Goal: Task Accomplishment & Management: Manage account settings

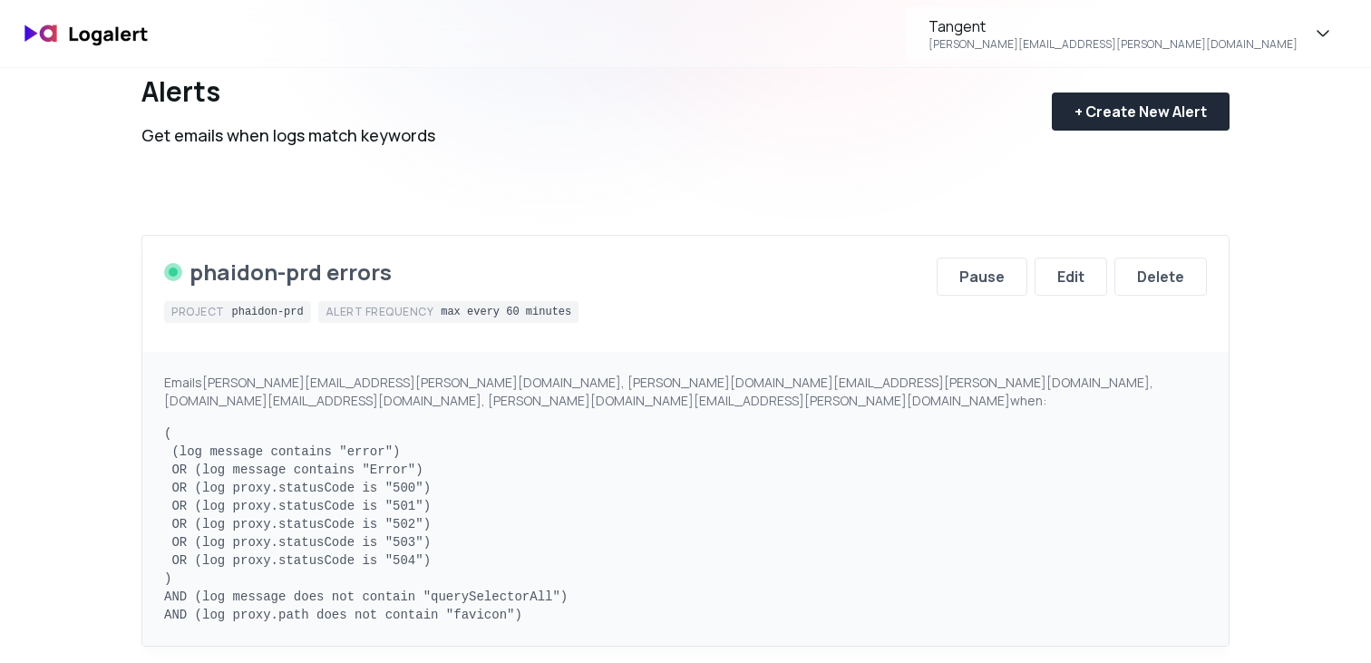
scroll to position [94, 0]
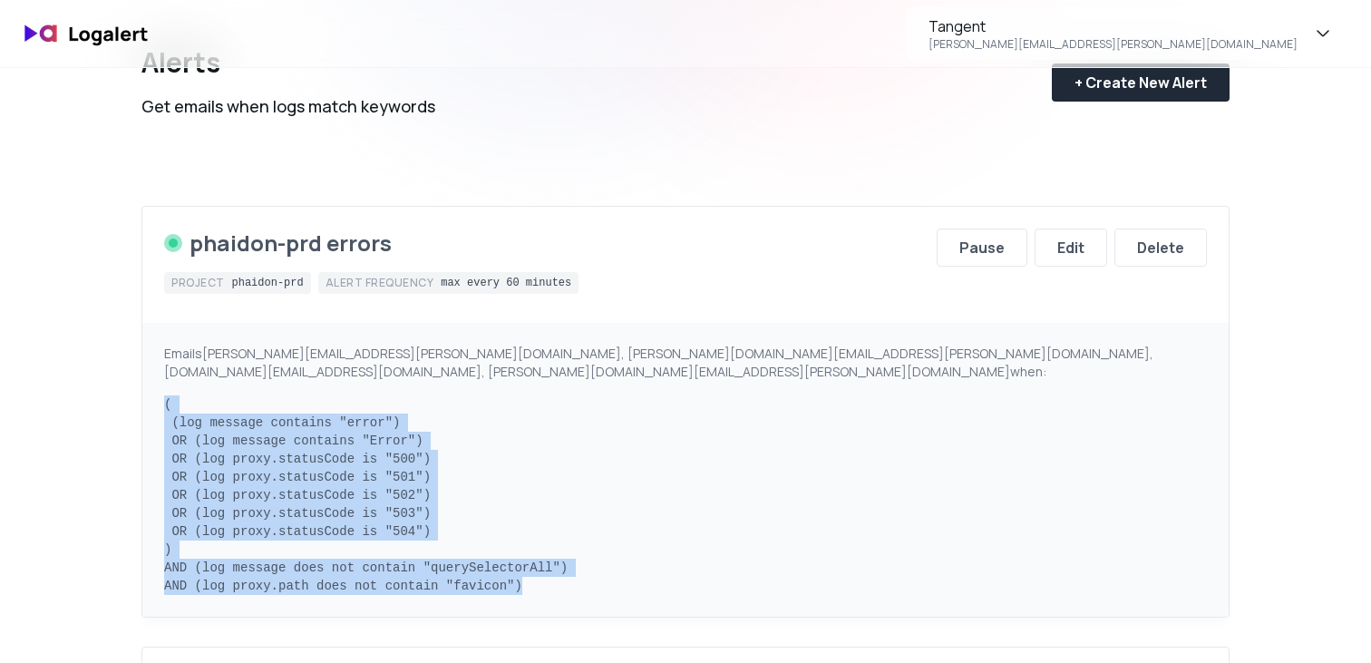
drag, startPoint x: 529, startPoint y: 571, endPoint x: 164, endPoint y: 383, distance: 410.5
click at [164, 395] on pre "( (log message contains "error") OR (log message contains "Error") OR (log prox…" at bounding box center [685, 495] width 1043 height 200
copy pre "( (log message contains "error") OR (log message contains "Error") OR (log prox…"
click at [1133, 92] on div "+ Create New Alert" at bounding box center [1141, 83] width 132 height 22
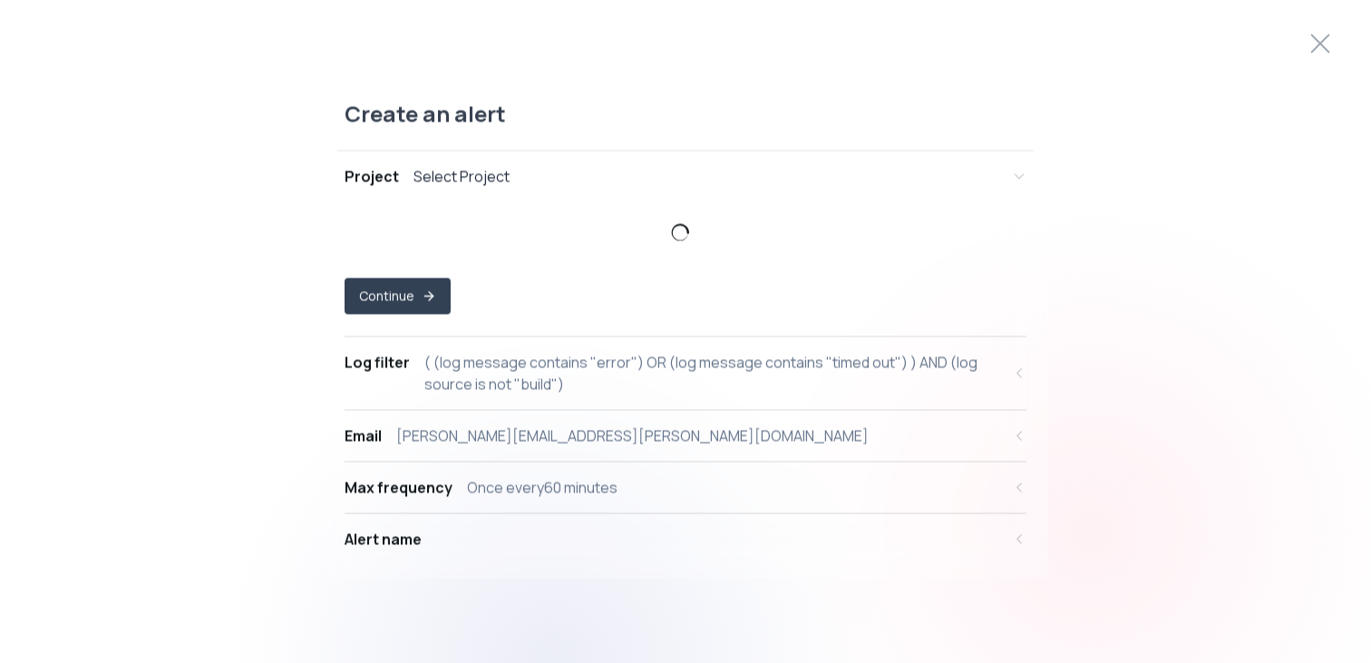
click at [468, 170] on div "Select Project" at bounding box center [462, 176] width 96 height 22
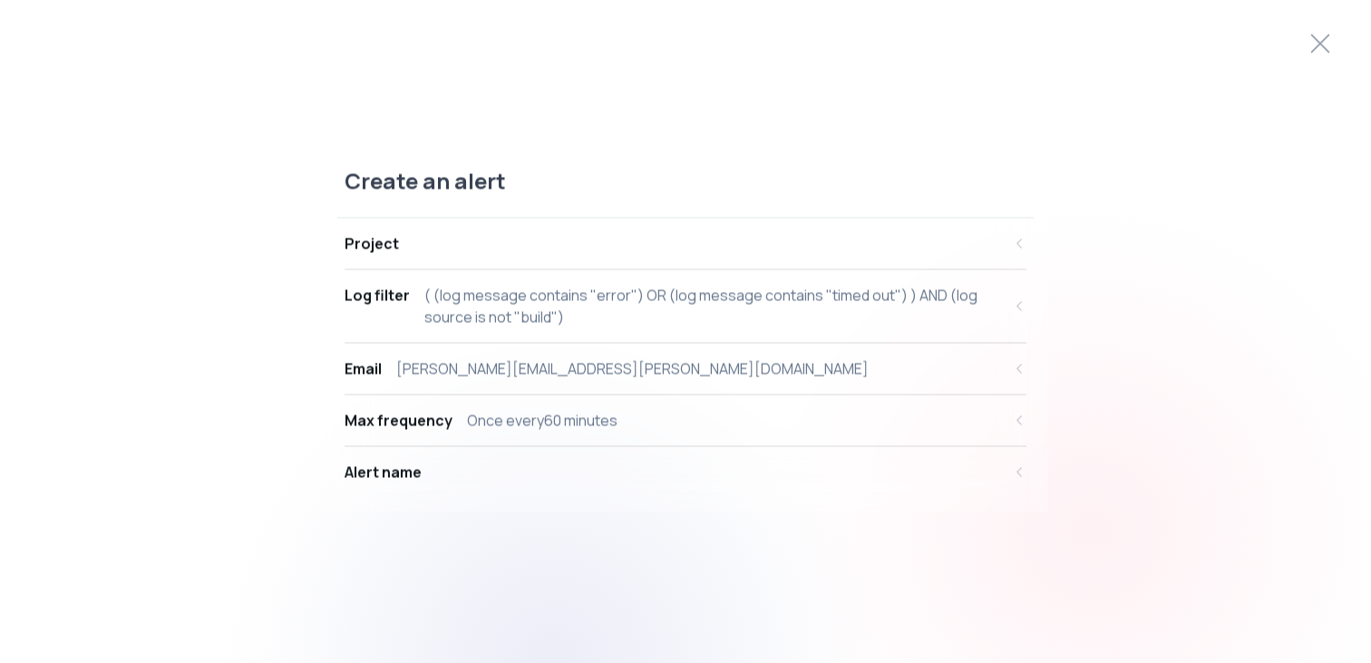
click at [395, 229] on button "Project" at bounding box center [686, 243] width 682 height 51
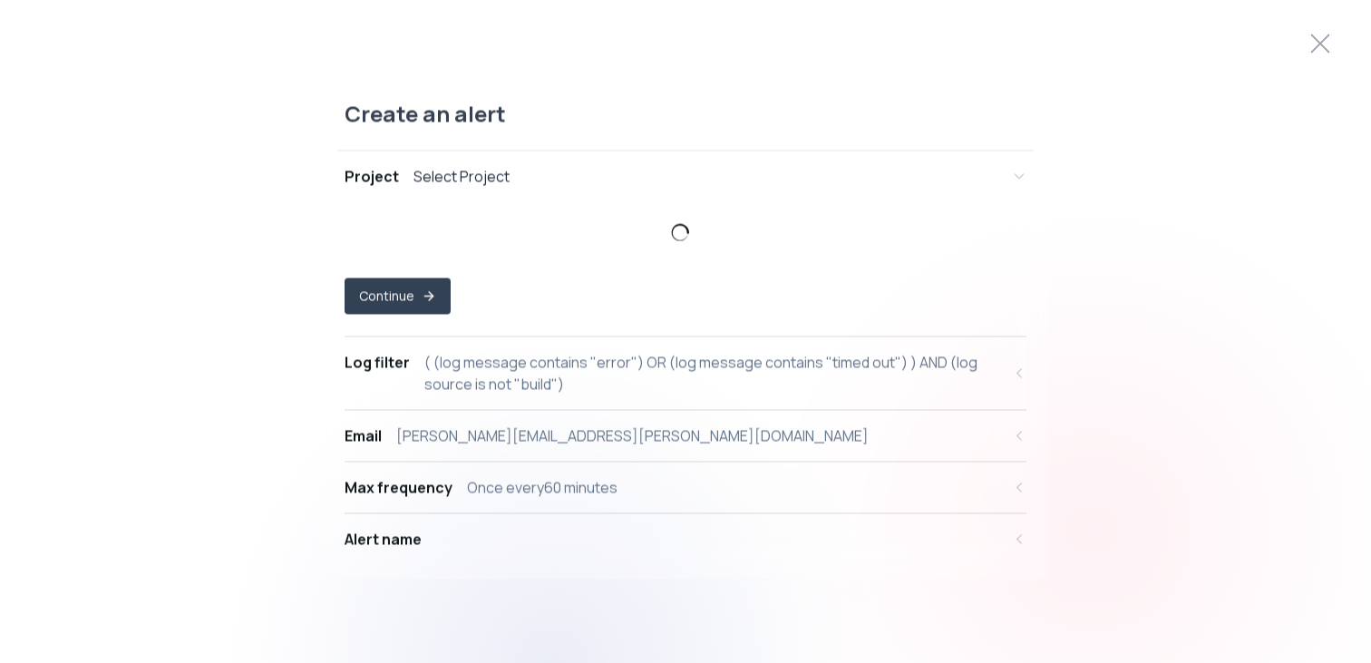
click at [1018, 180] on icon "button" at bounding box center [1019, 176] width 15 height 15
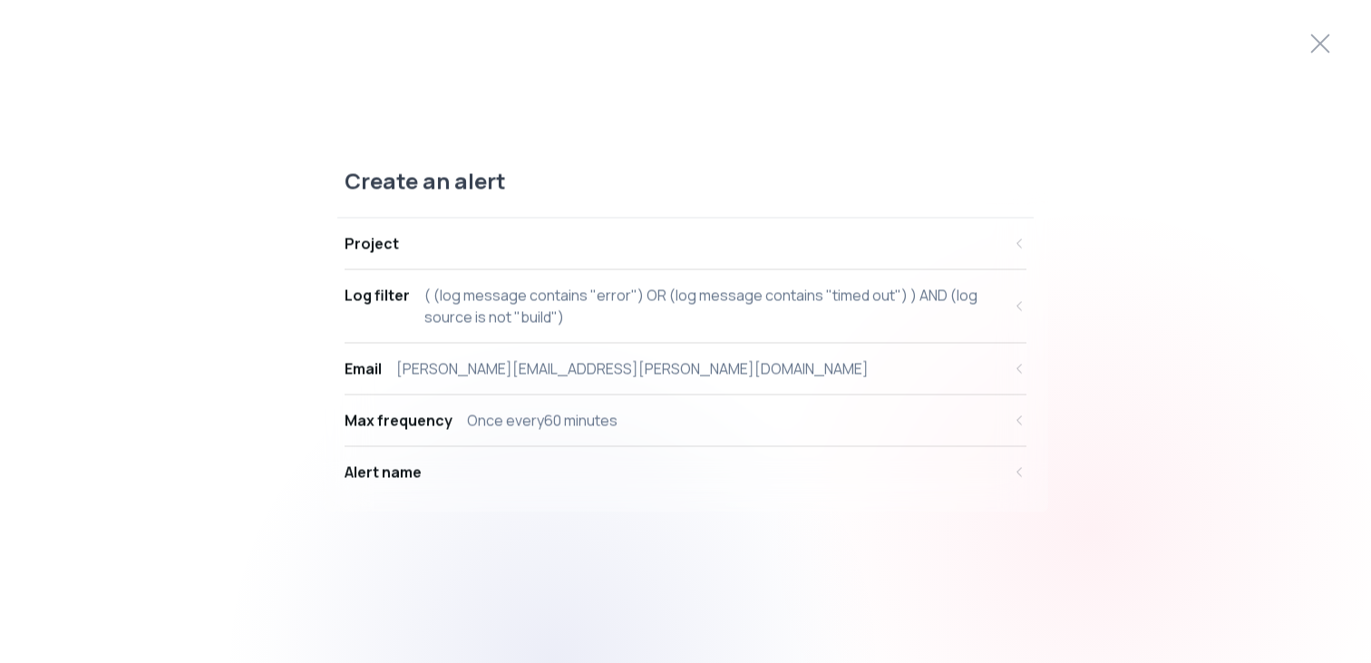
click at [1018, 180] on div "Create an alert" at bounding box center [685, 192] width 696 height 52
click at [1015, 232] on button "Project" at bounding box center [686, 243] width 682 height 51
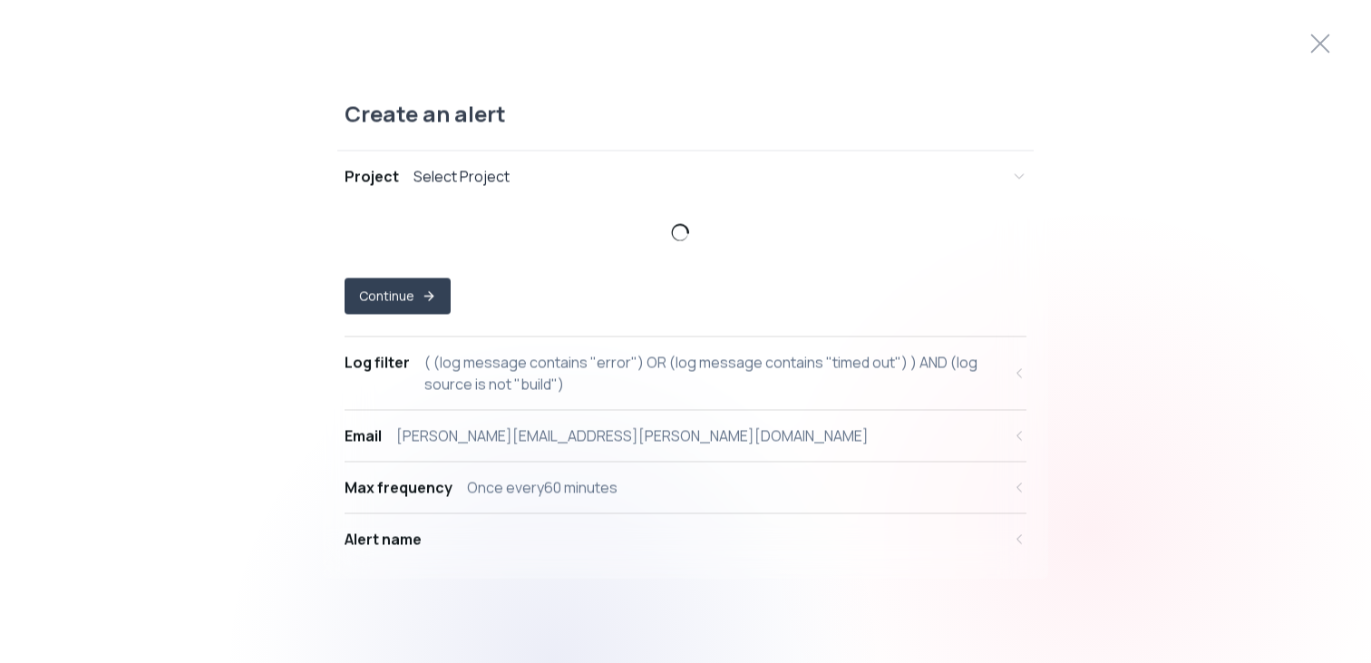
click at [982, 357] on div "( (log message contains "error") OR (log message contains "timed out") ) AND (l…" at bounding box center [712, 373] width 577 height 44
select select "message"
select select "CONTAINS"
select select "OR"
select select "message"
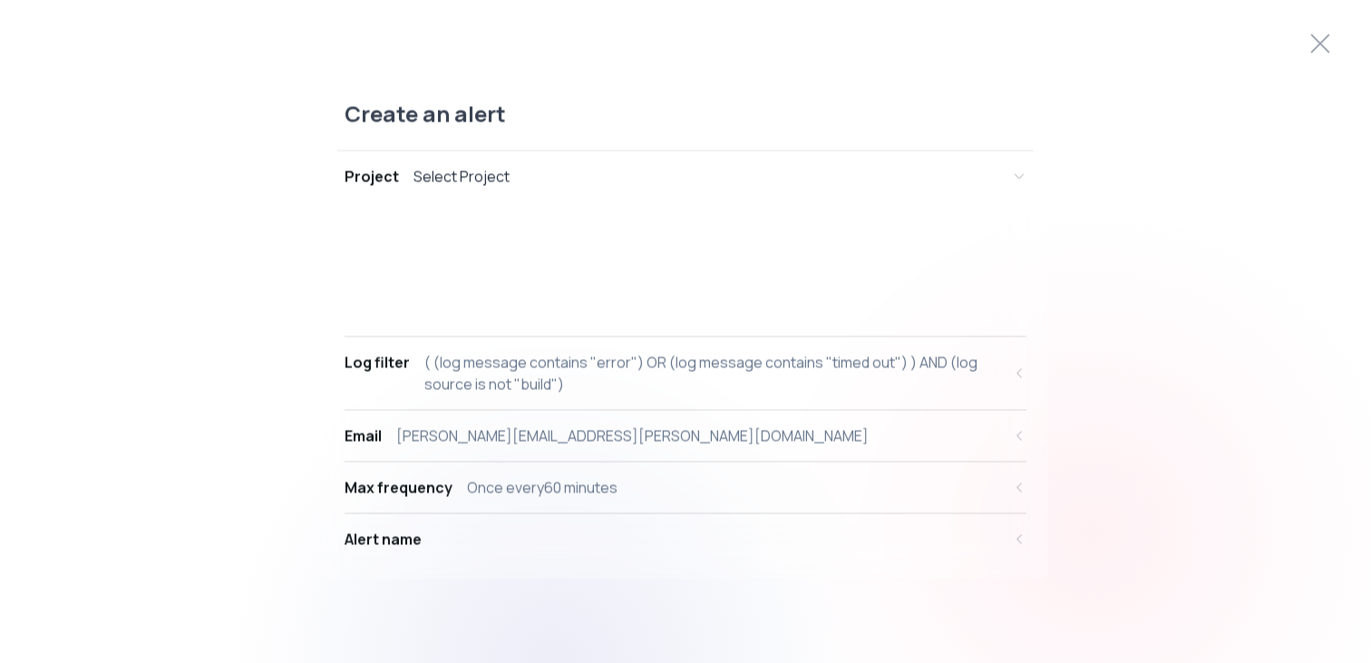
select select "CONTAINS"
select select "AND"
select select "source"
select select "NOT_EQUALS"
select select "build"
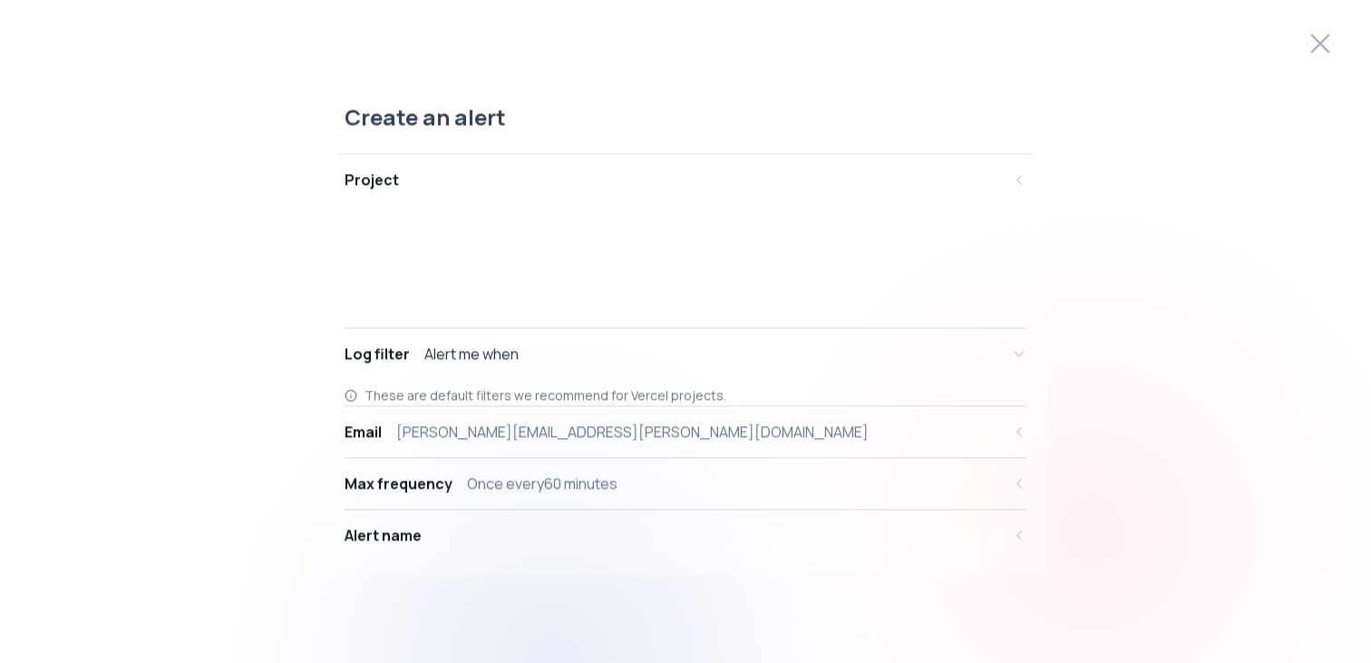
scroll to position [17, 0]
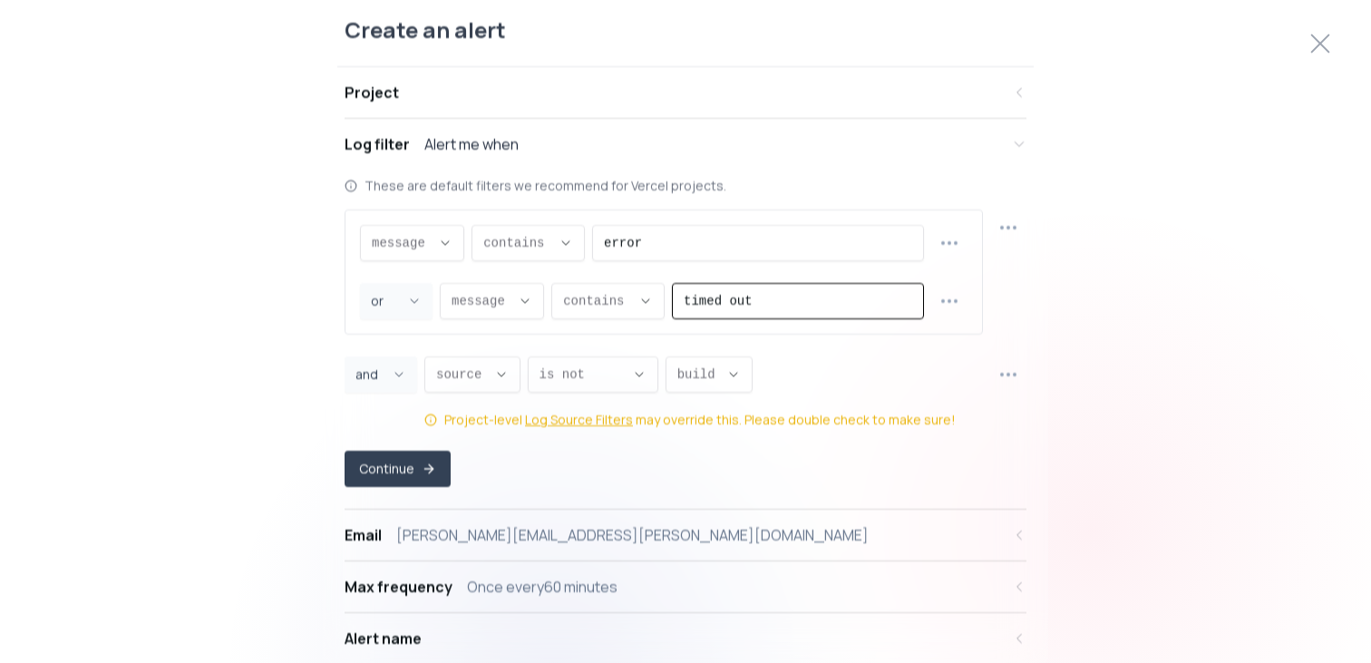
drag, startPoint x: 780, startPoint y: 314, endPoint x: 623, endPoint y: 313, distance: 156.9
click at [628, 313] on div "message message message proxy.statusCode proxy.path proxy.host proxy.method sou…" at bounding box center [682, 300] width 484 height 36
drag, startPoint x: 787, startPoint y: 309, endPoint x: 672, endPoint y: 303, distance: 115.3
click at [672, 304] on div "timed out" at bounding box center [798, 300] width 252 height 36
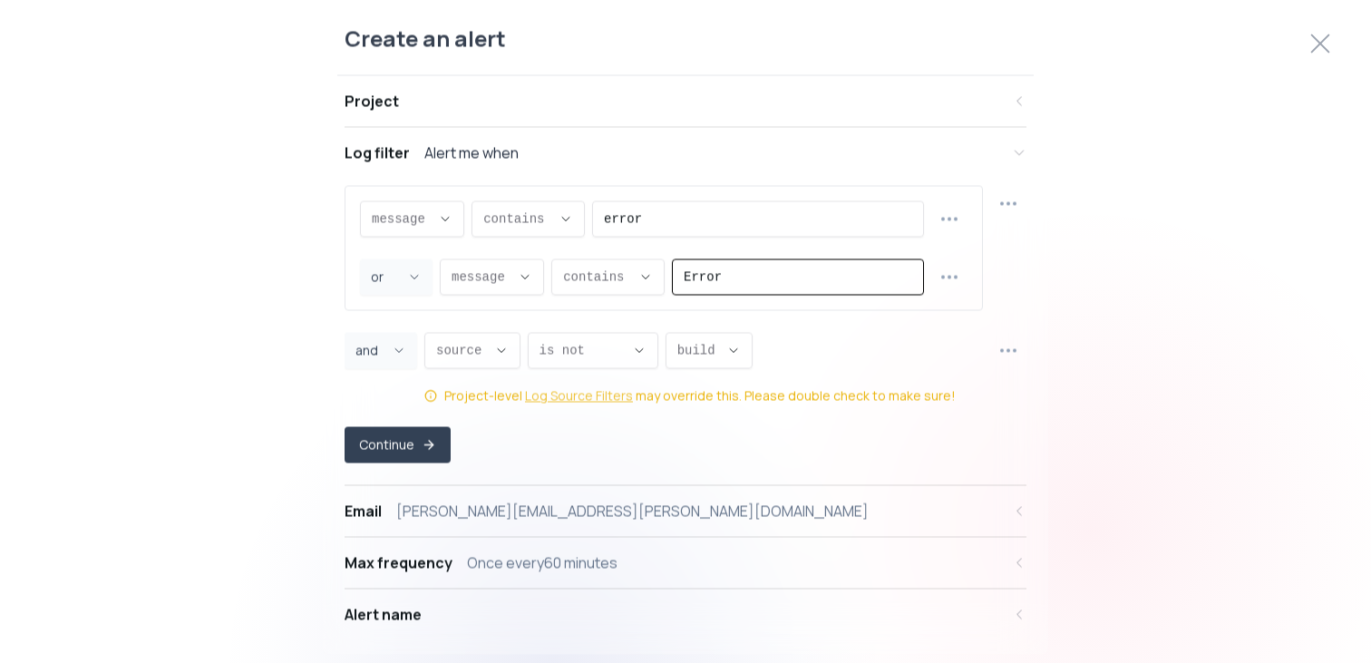
type input "Error"
click at [591, 395] on link "Log Source Filters" at bounding box center [579, 395] width 108 height 18
click at [956, 278] on icon "button" at bounding box center [950, 277] width 22 height 22
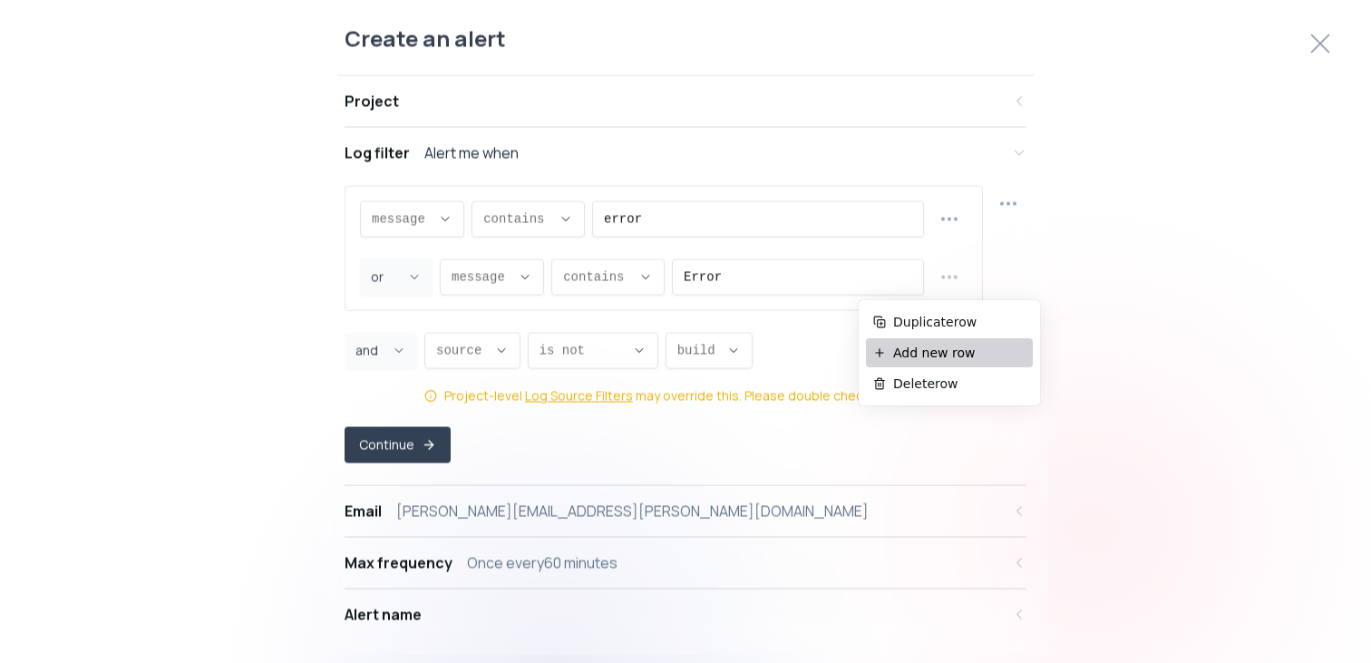
click at [921, 352] on span "Add new row" at bounding box center [959, 353] width 132 height 18
select select "OR"
select select "message"
select select "CONTAINS"
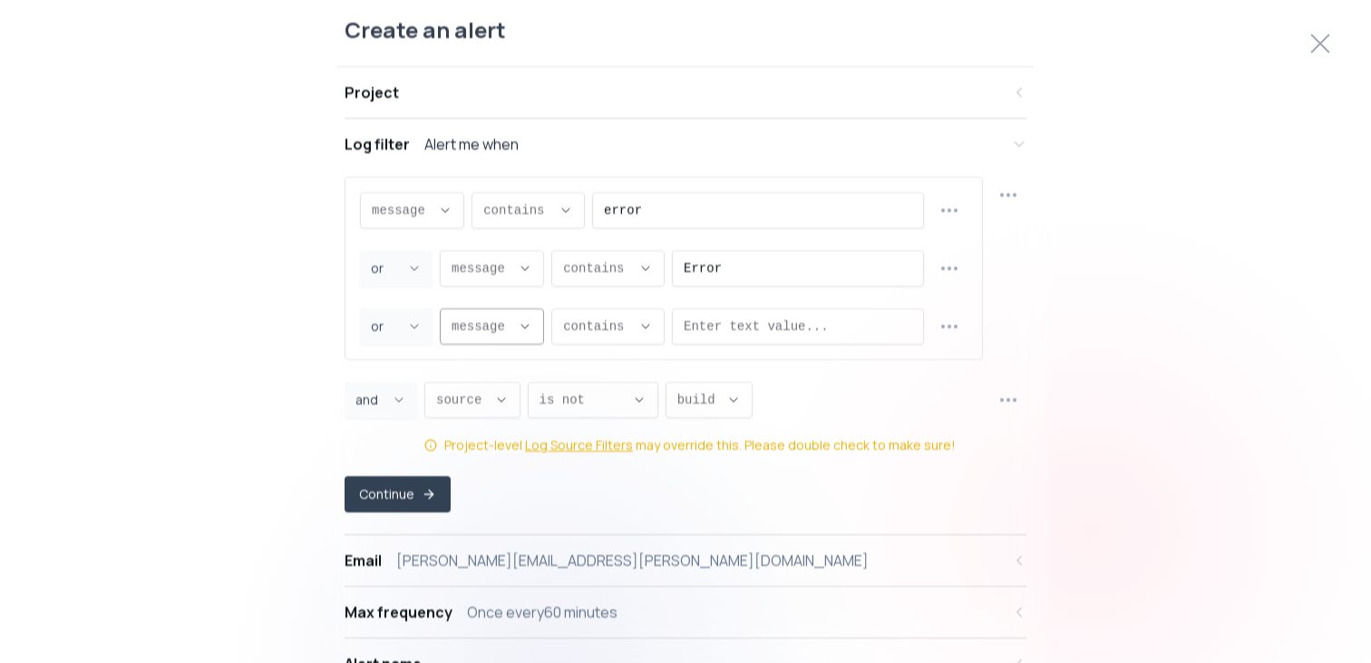
click at [516, 326] on button "message ," at bounding box center [492, 325] width 104 height 36
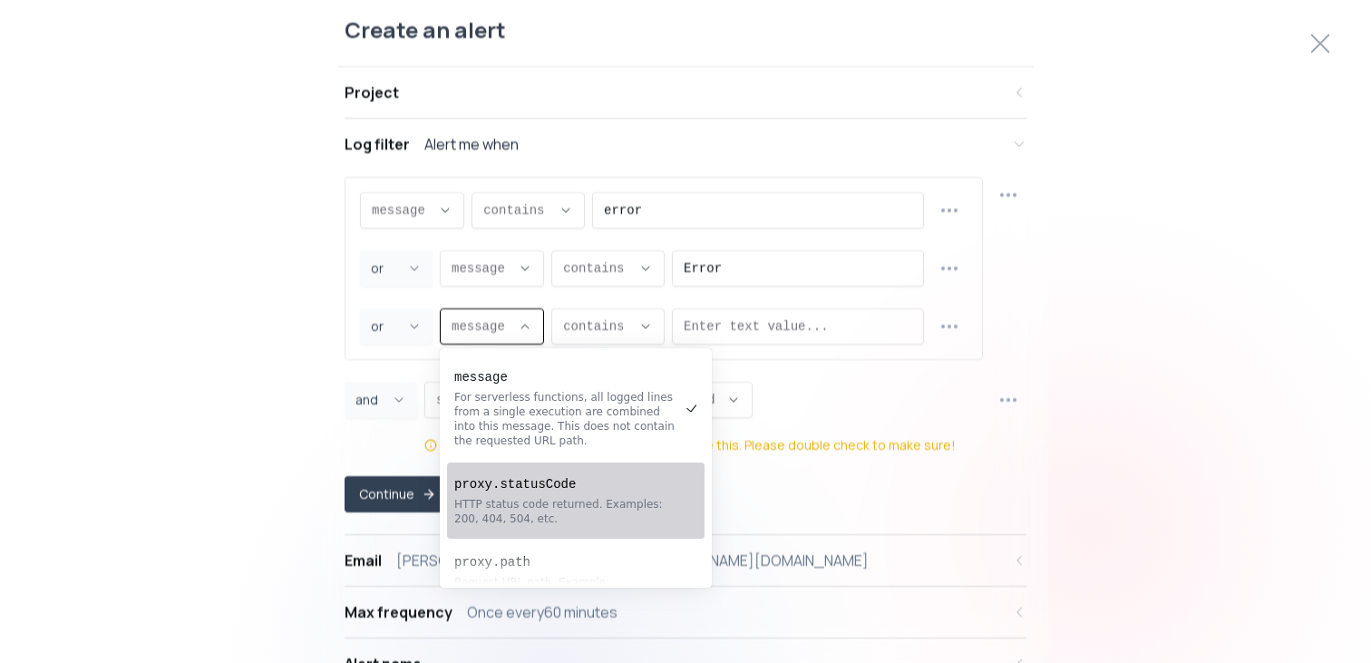
click at [497, 502] on div "HTTP status code returned. Examples: 200, 404, 504, etc." at bounding box center [566, 511] width 225 height 29
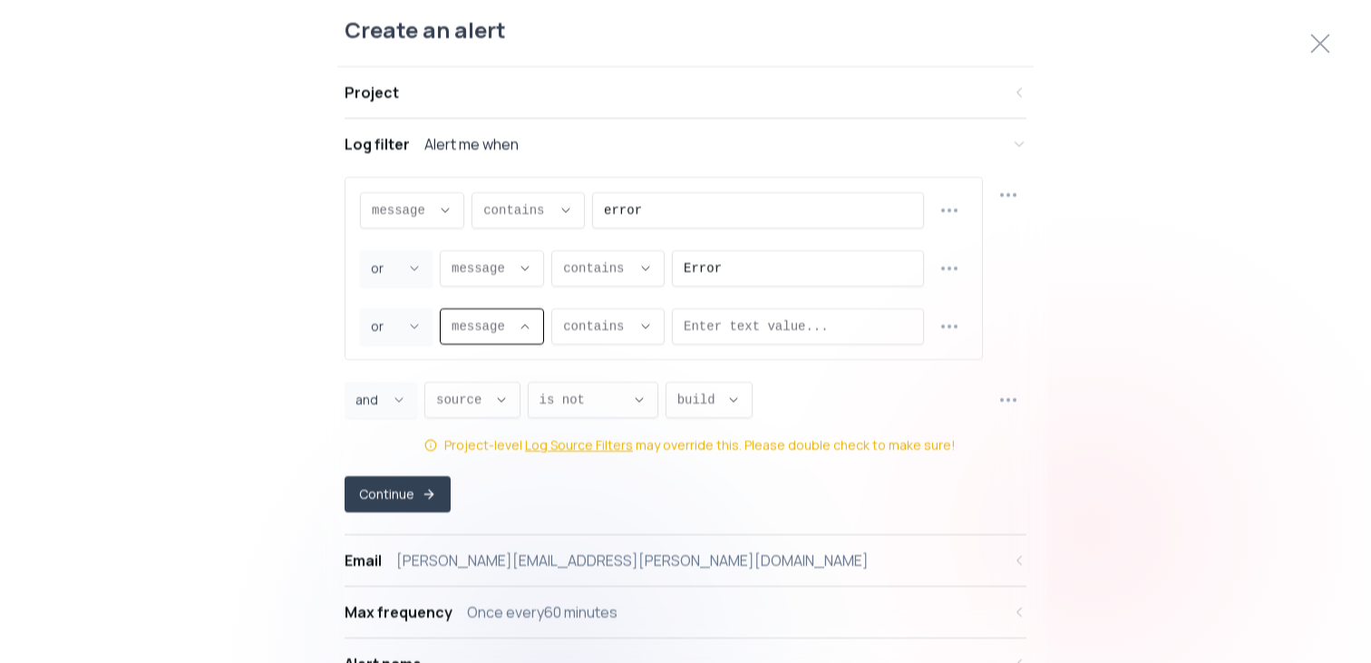
type input "proxy.statusCode"
select select "proxy.statusCode"
type input "EQUALS"
select select "EQUALS"
click at [692, 317] on span "is ," at bounding box center [667, 325] width 51 height 18
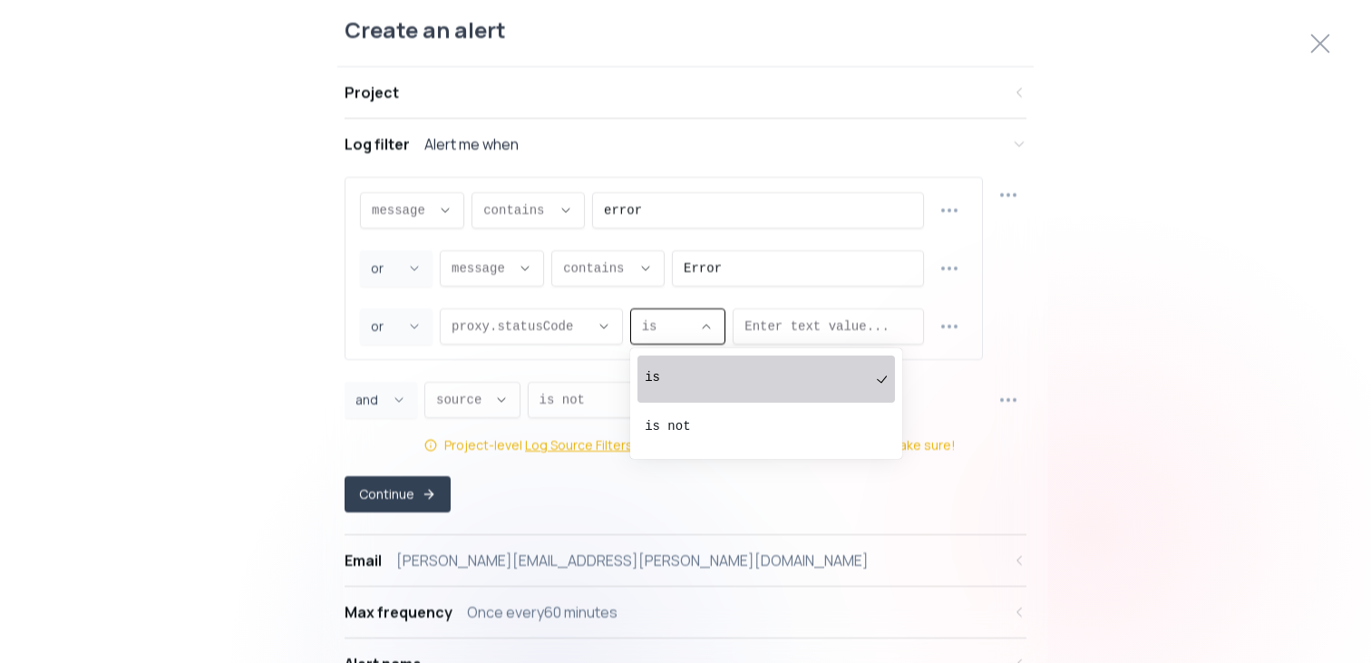
click at [682, 378] on pre "is" at bounding box center [757, 377] width 225 height 18
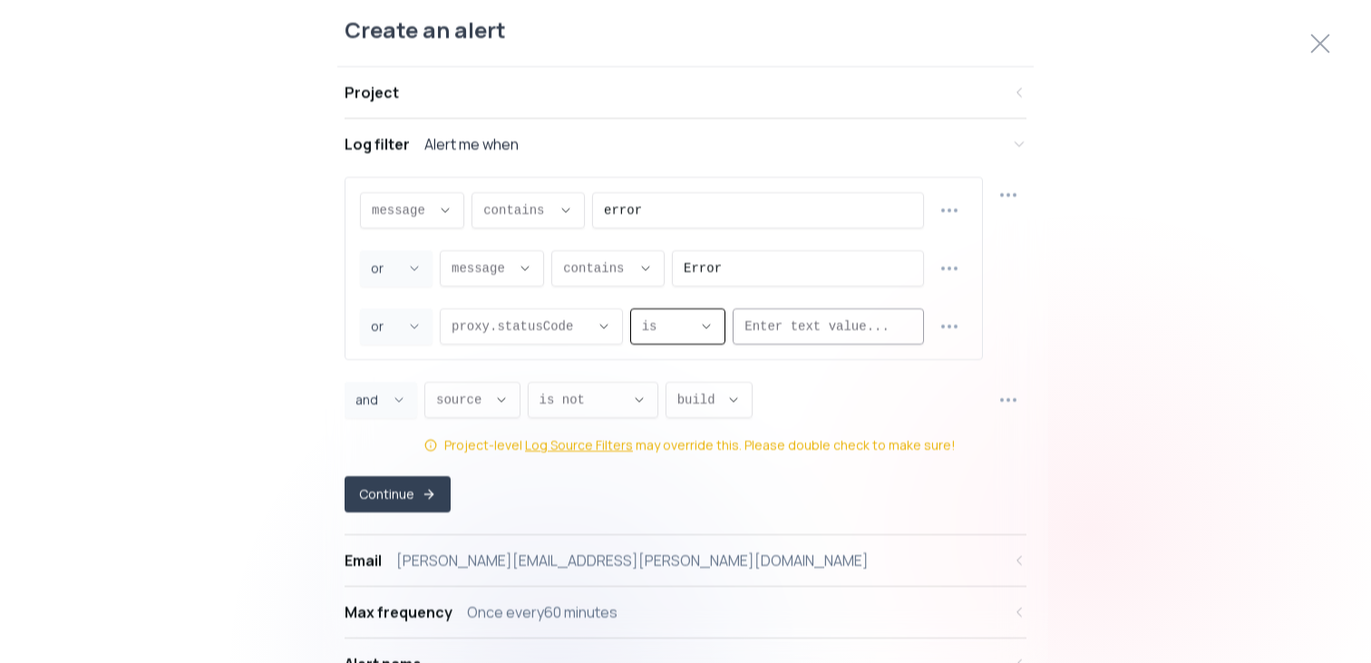
click at [789, 323] on input "Enter text value..." at bounding box center [829, 325] width 168 height 34
type input "500"
click at [945, 325] on icon "button" at bounding box center [950, 326] width 22 height 22
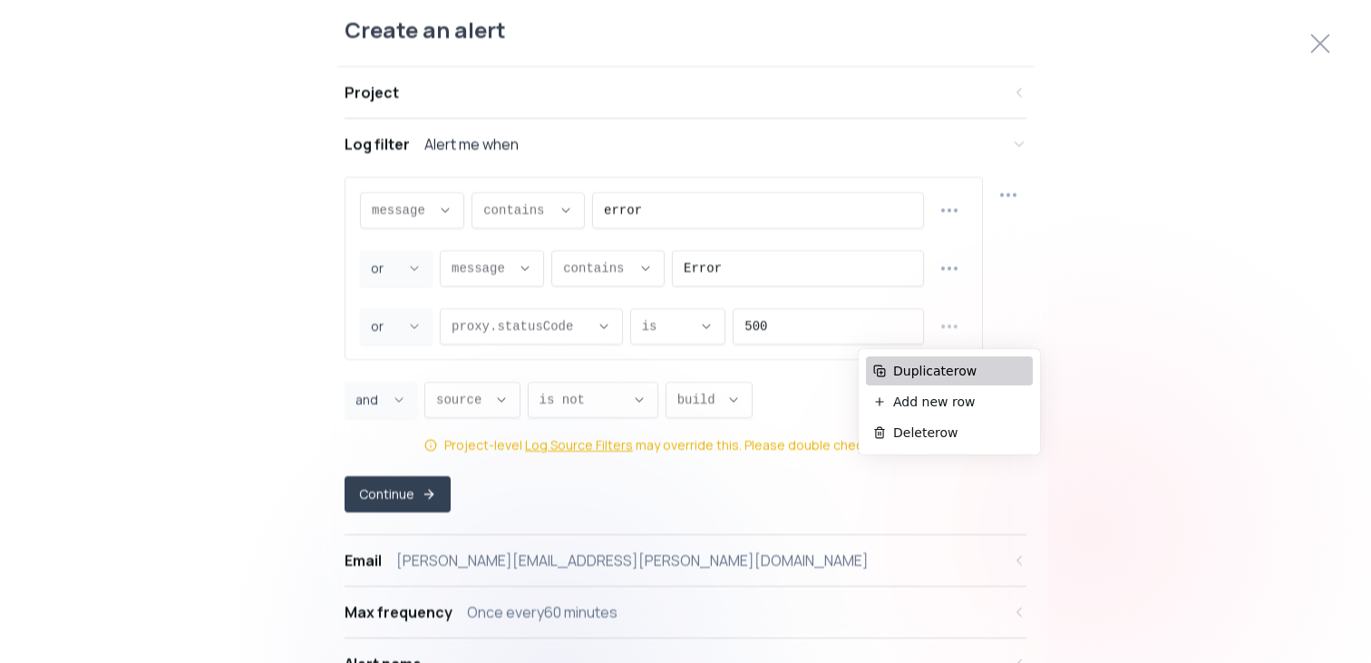
click at [930, 374] on span "Duplicate row" at bounding box center [959, 371] width 132 height 18
select select "OR"
select select "proxy.statusCode"
select select "EQUALS"
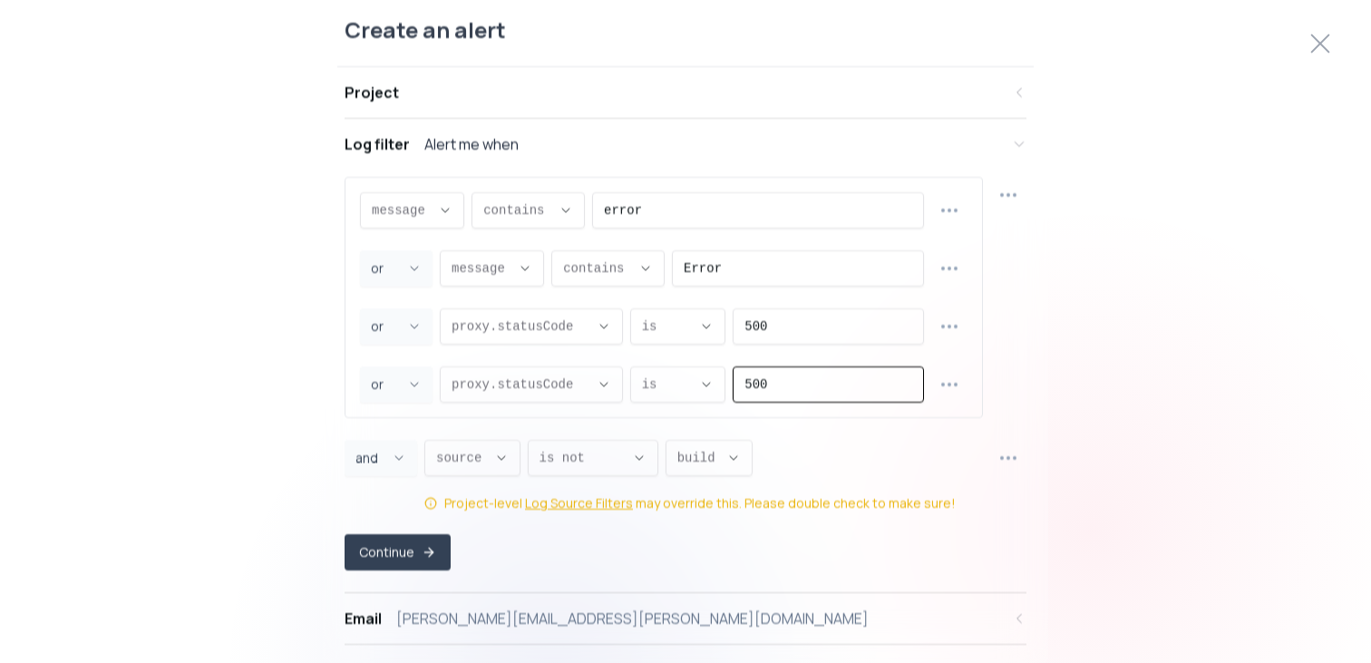
click at [866, 376] on input "500" at bounding box center [829, 383] width 168 height 34
type input "501"
click at [949, 383] on circle "button" at bounding box center [950, 384] width 2 height 2
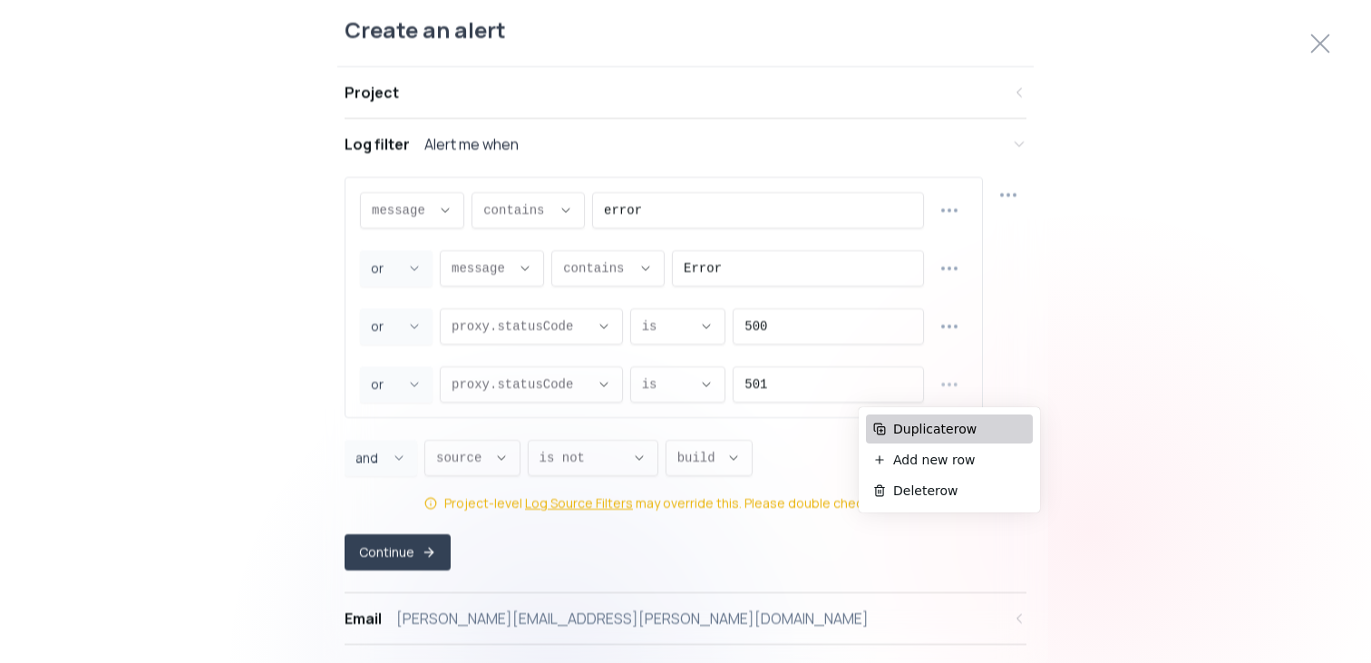
click at [926, 431] on span "Duplicate row" at bounding box center [959, 429] width 132 height 18
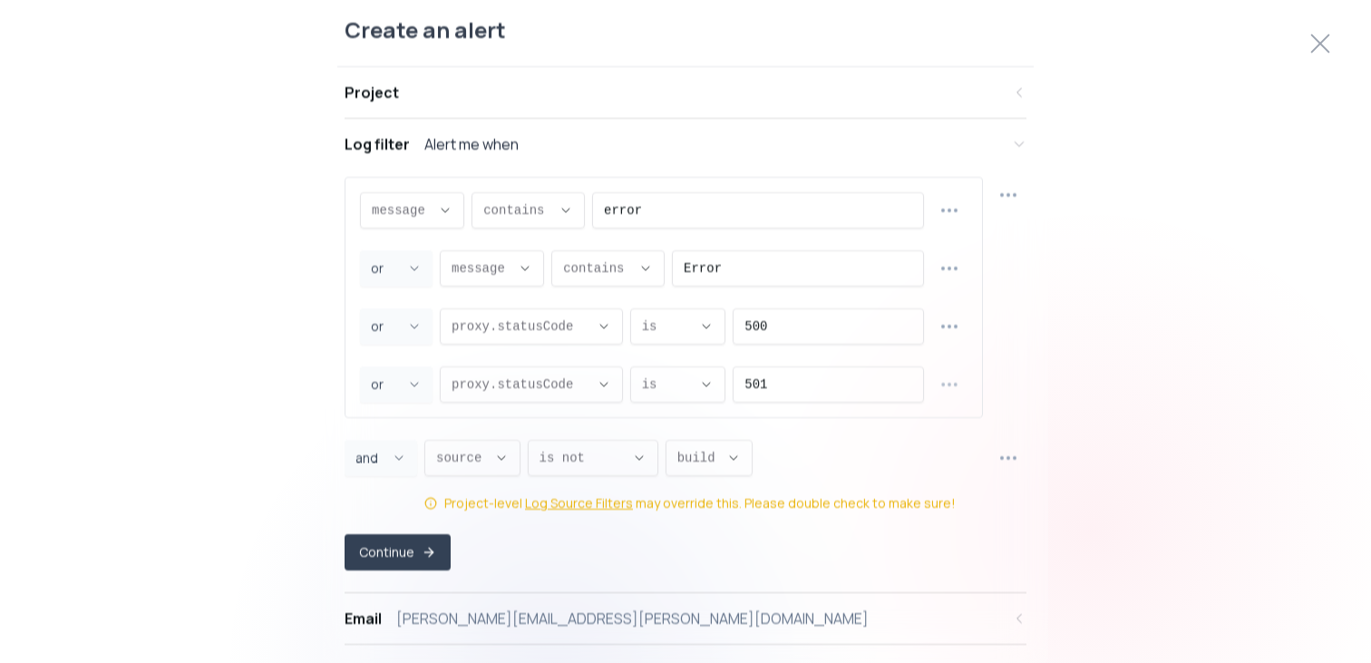
select select "OR"
select select "proxy.statusCode"
select select "EQUALS"
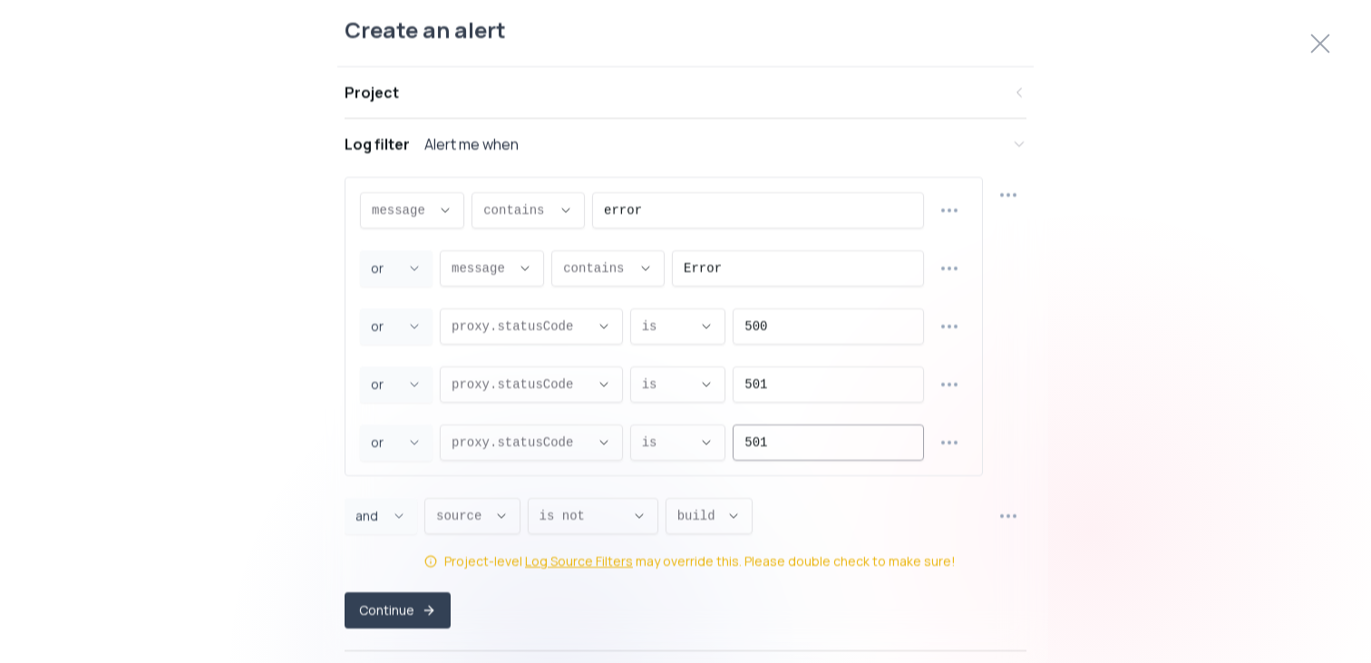
click at [846, 436] on input "501" at bounding box center [829, 441] width 168 height 34
type input "502"
click at [941, 445] on icon "button" at bounding box center [949, 441] width 21 height 21
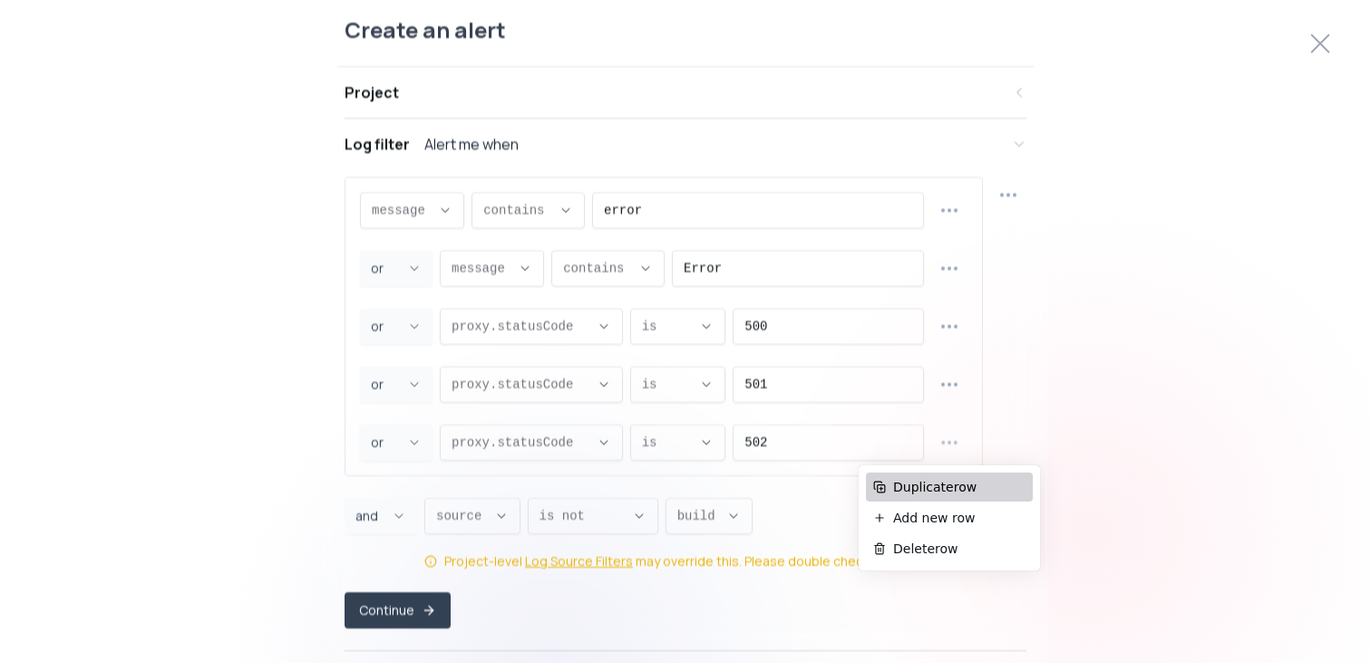
click at [930, 480] on span "Duplicate row" at bounding box center [959, 487] width 132 height 18
select select "OR"
select select "proxy.statusCode"
select select "EQUALS"
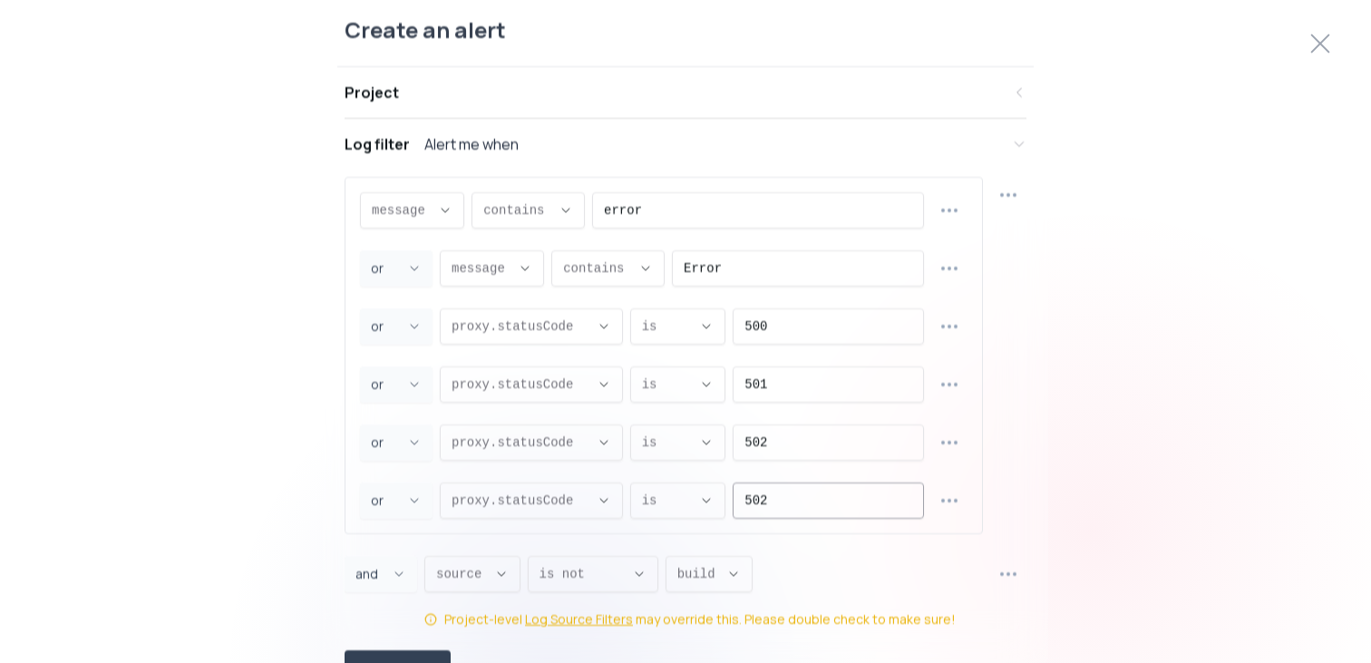
click at [843, 503] on input "502" at bounding box center [829, 499] width 168 height 34
type input "503"
click at [944, 501] on icon "button" at bounding box center [949, 499] width 21 height 21
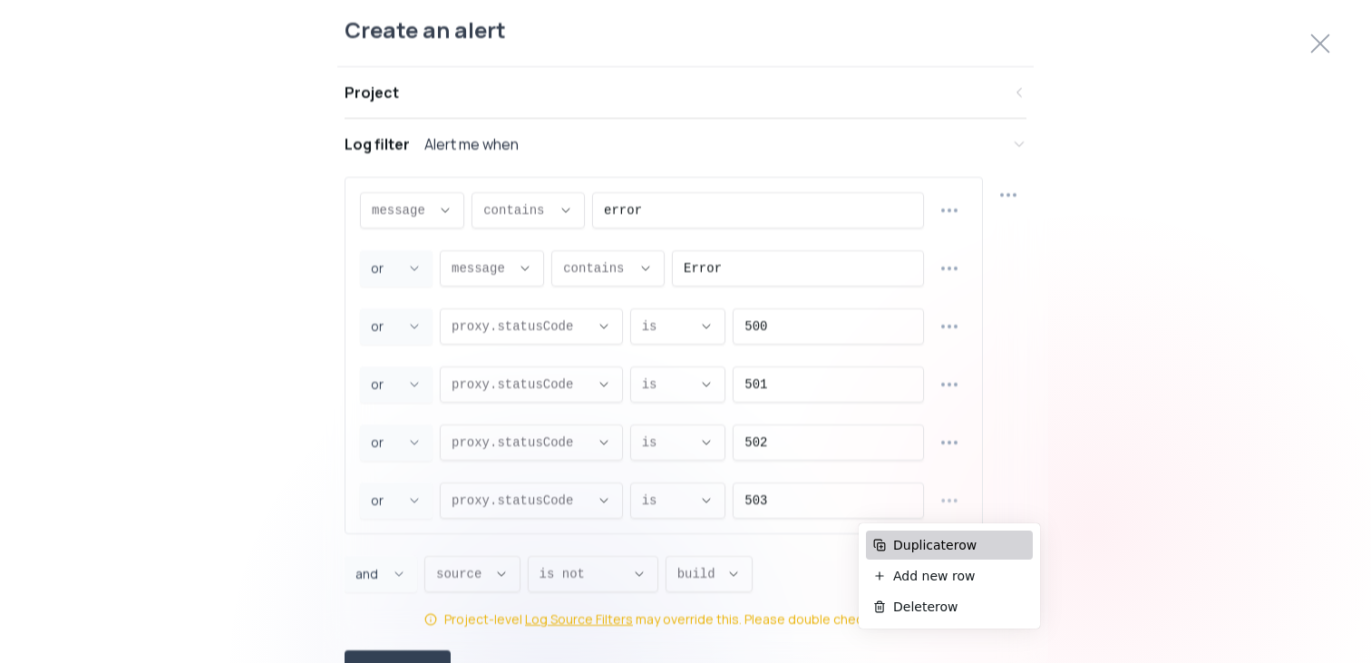
click at [936, 537] on span "Duplicate row" at bounding box center [959, 545] width 132 height 18
select select "OR"
select select "proxy.statusCode"
select select "EQUALS"
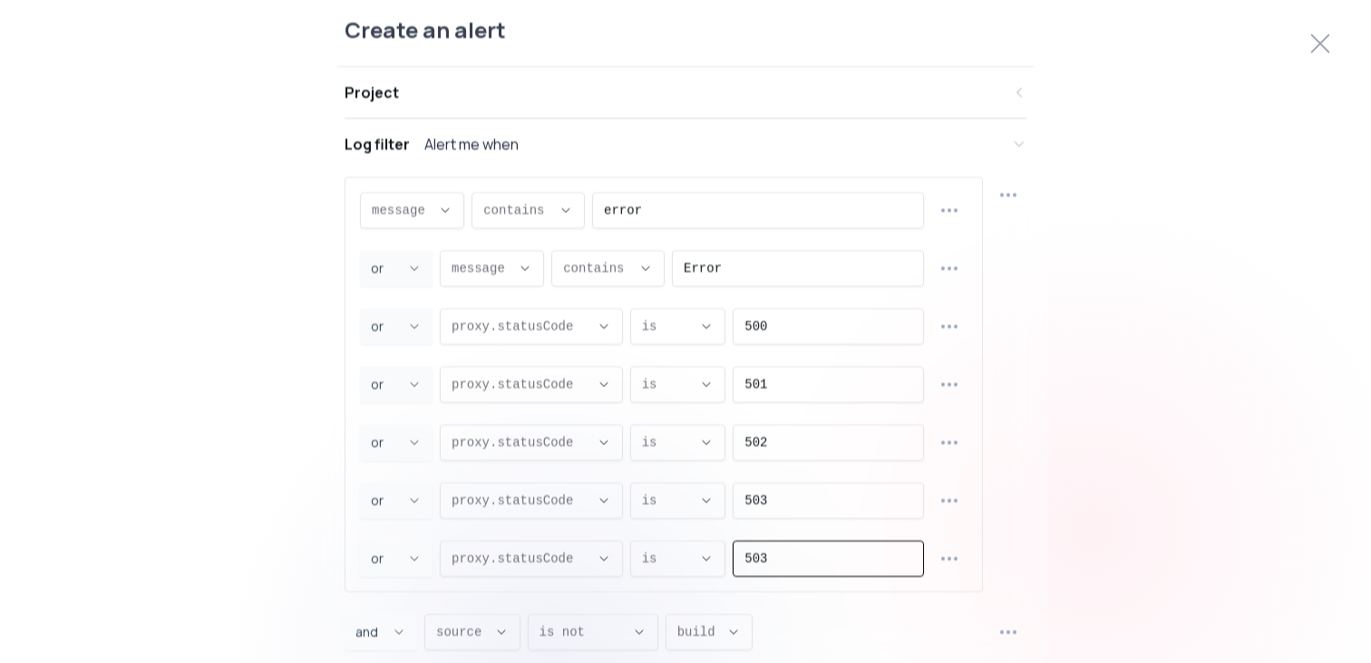
click at [834, 553] on input "503" at bounding box center [829, 557] width 168 height 34
type input "504"
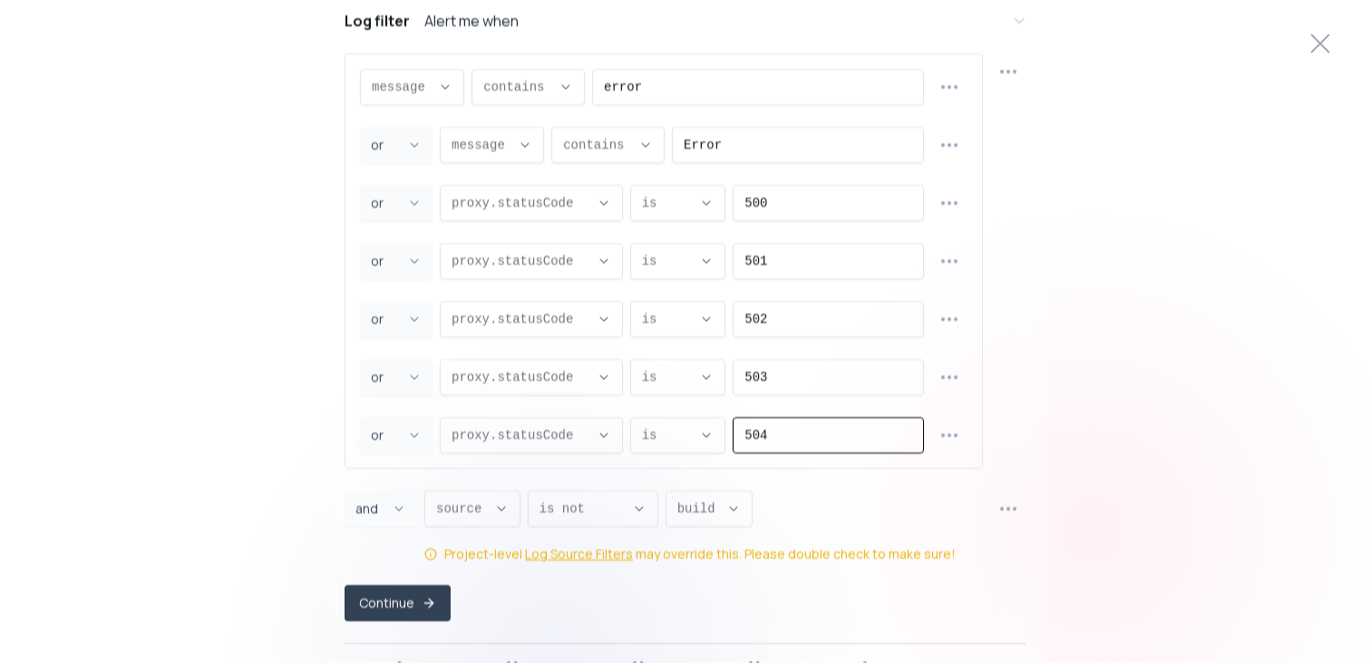
scroll to position [135, 0]
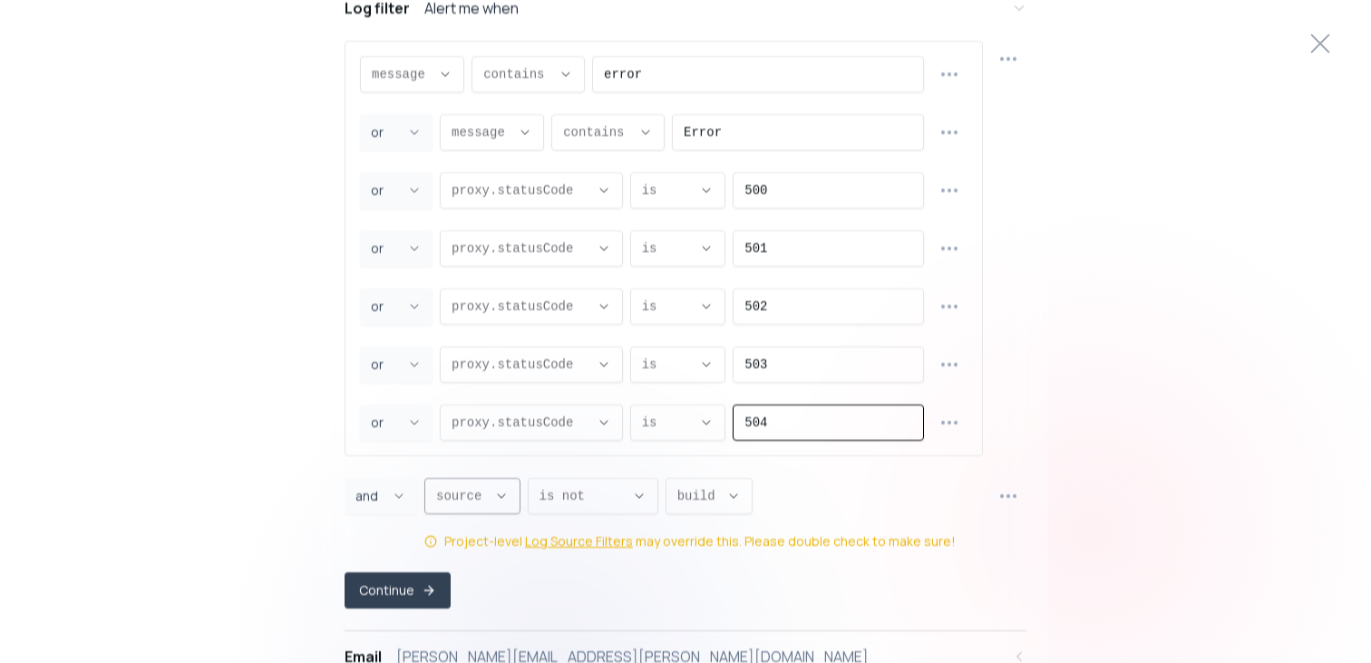
click at [476, 485] on div "source ," at bounding box center [461, 496] width 51 height 34
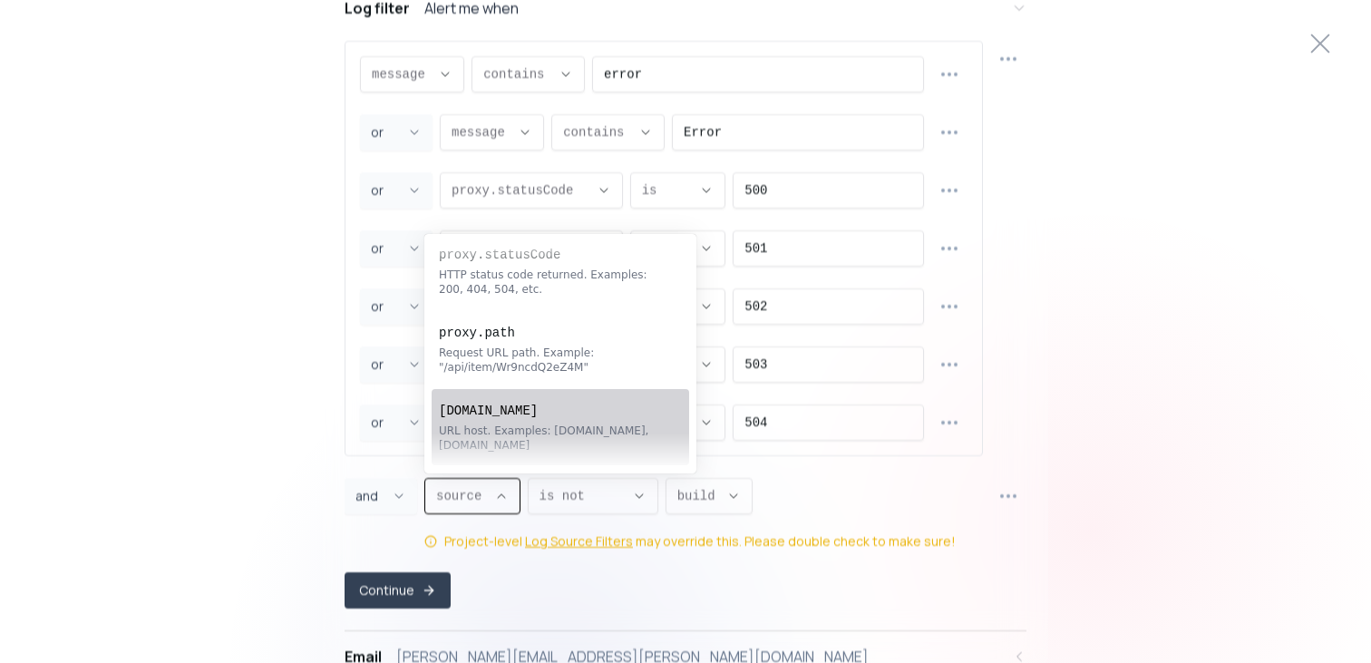
scroll to position [48, 0]
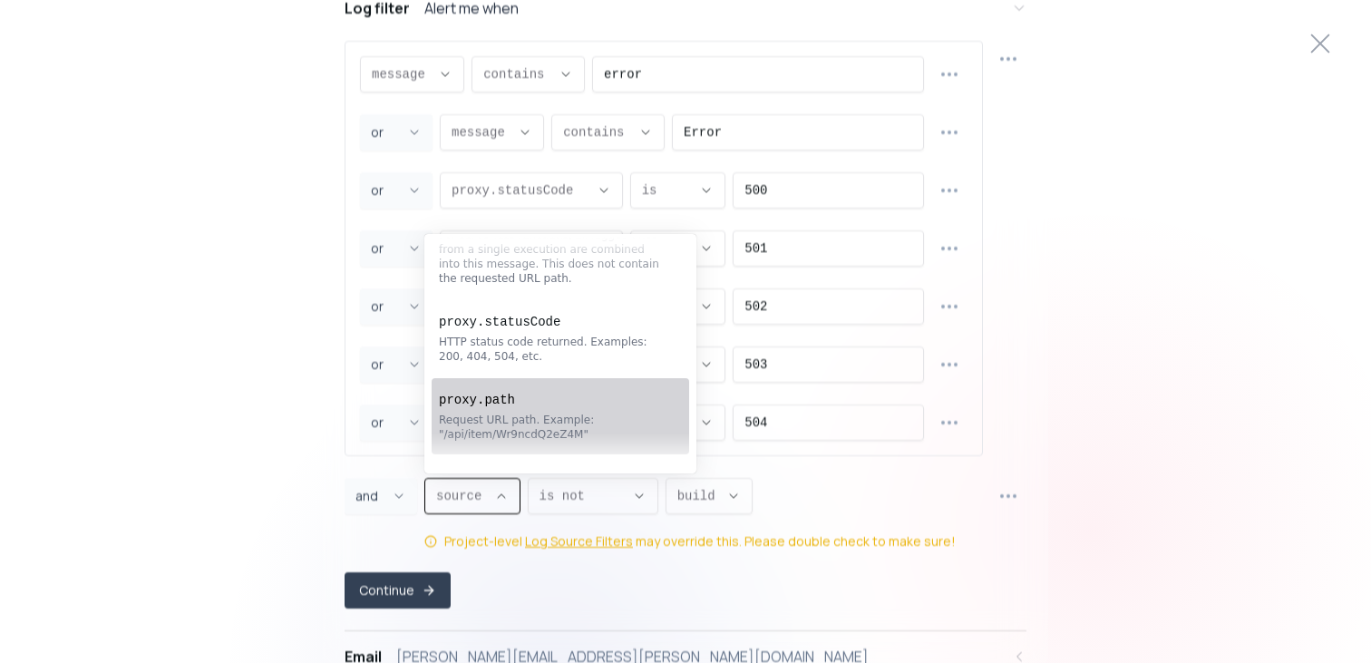
click at [531, 409] on div "proxy.path Request URL path. Example: "/api/item/Wr9ncdQ2eZ4M"" at bounding box center [551, 416] width 225 height 65
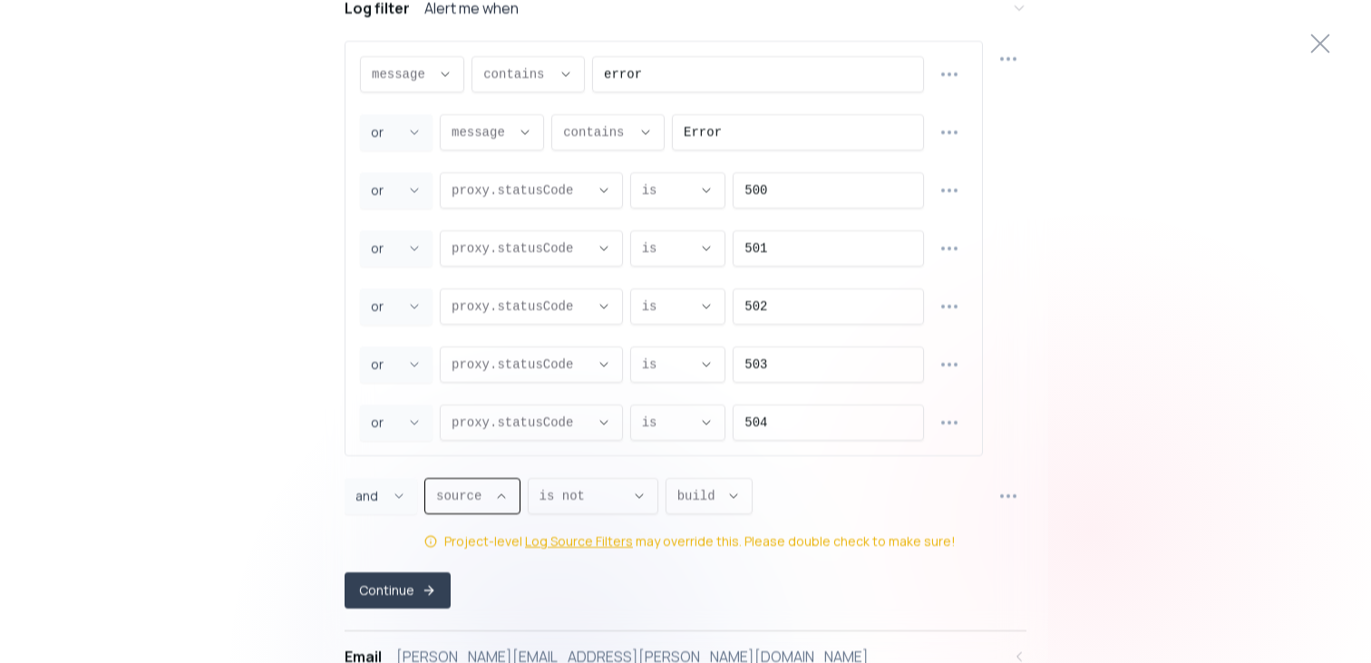
type input "proxy.path"
select select "proxy.path"
type input "CONTAINS"
select select "CONTAINS"
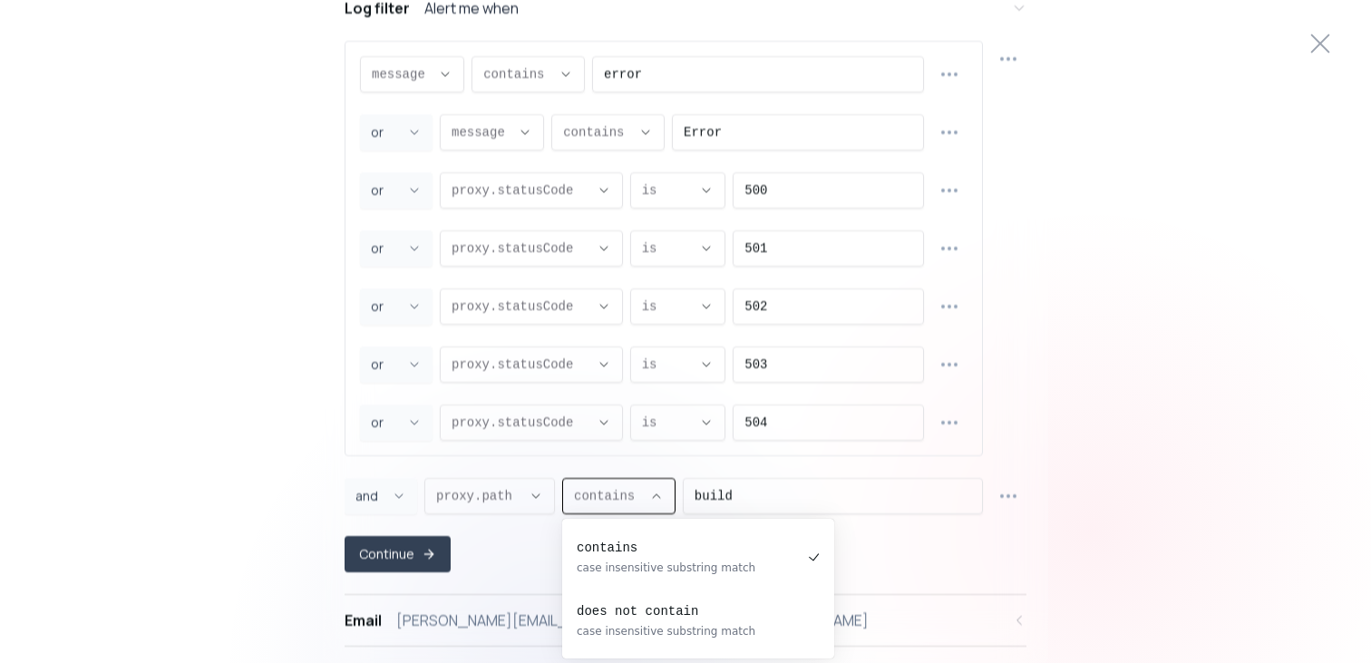
click at [628, 487] on span "contains ," at bounding box center [608, 496] width 68 height 18
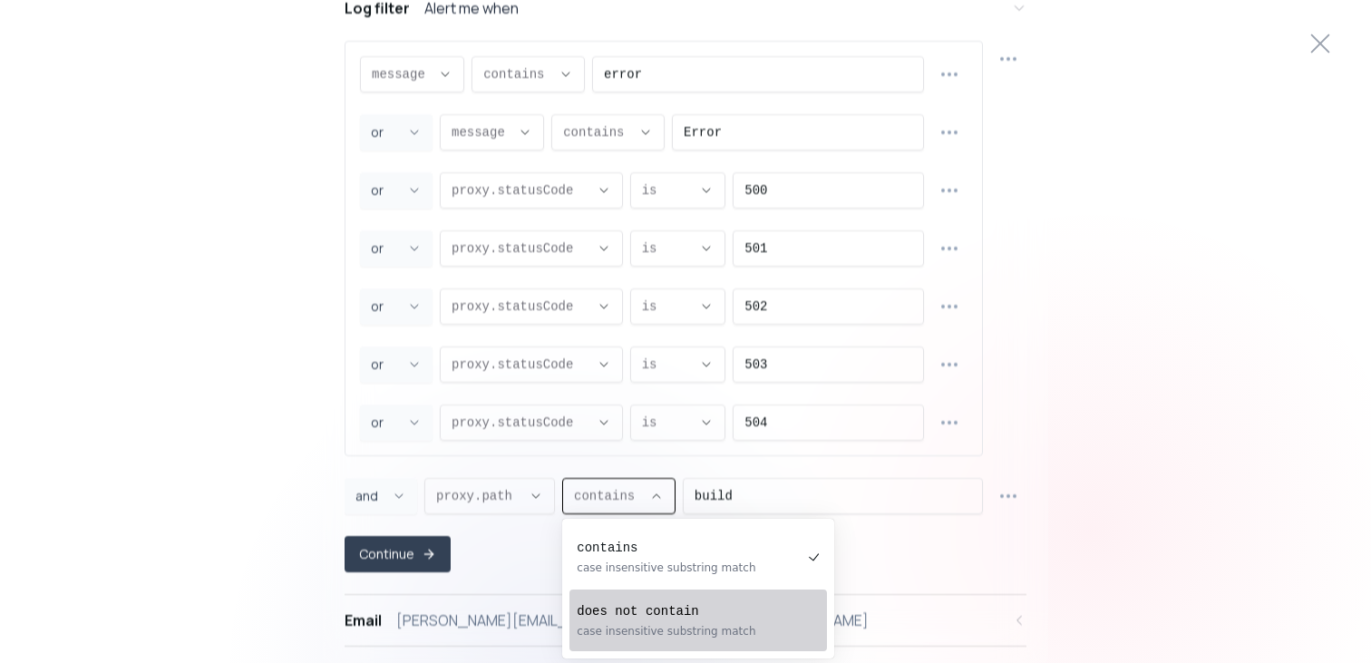
click at [629, 608] on pre "does not contain" at bounding box center [689, 611] width 225 height 18
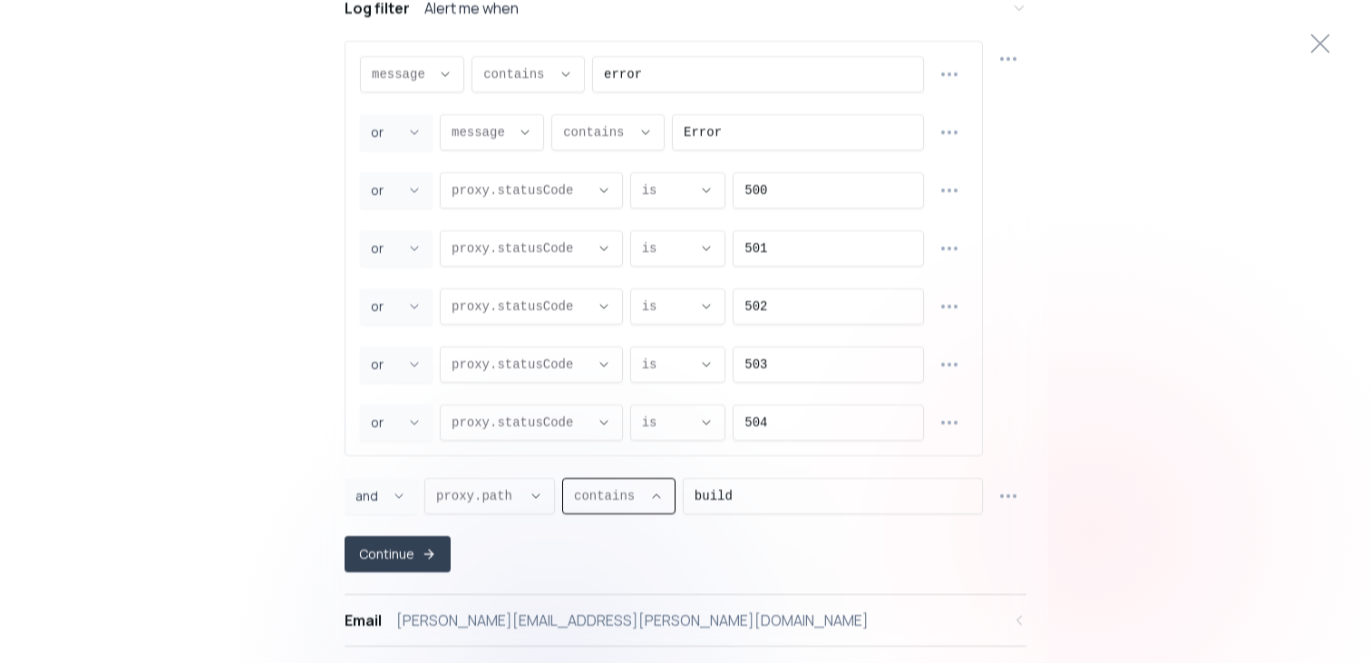
type input "NOT_CONTAINS"
select select "NOT_CONTAINS"
click at [772, 499] on input "build" at bounding box center [850, 496] width 242 height 34
drag, startPoint x: 796, startPoint y: 497, endPoint x: 666, endPoint y: 492, distance: 130.7
click at [670, 492] on div "proxy.path proxy.path message proxy.statusCode proxy.path proxy.host proxy.meth…" at bounding box center [703, 496] width 559 height 36
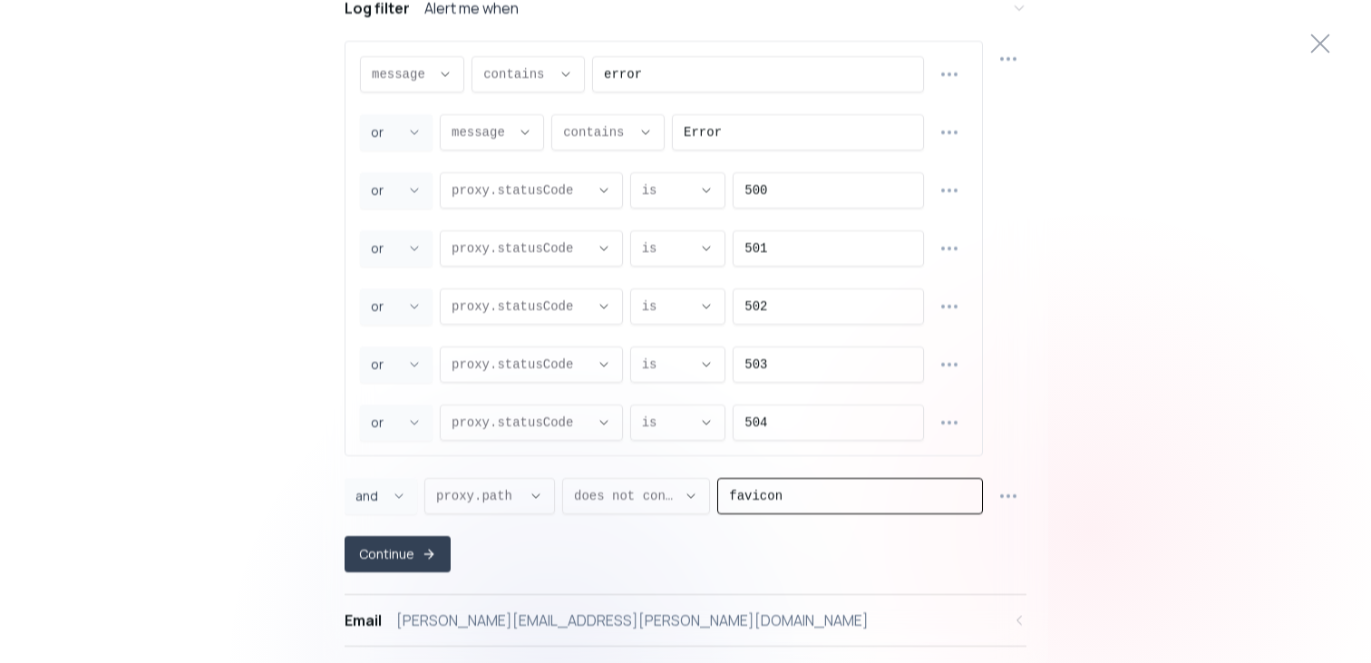
type input "favicon"
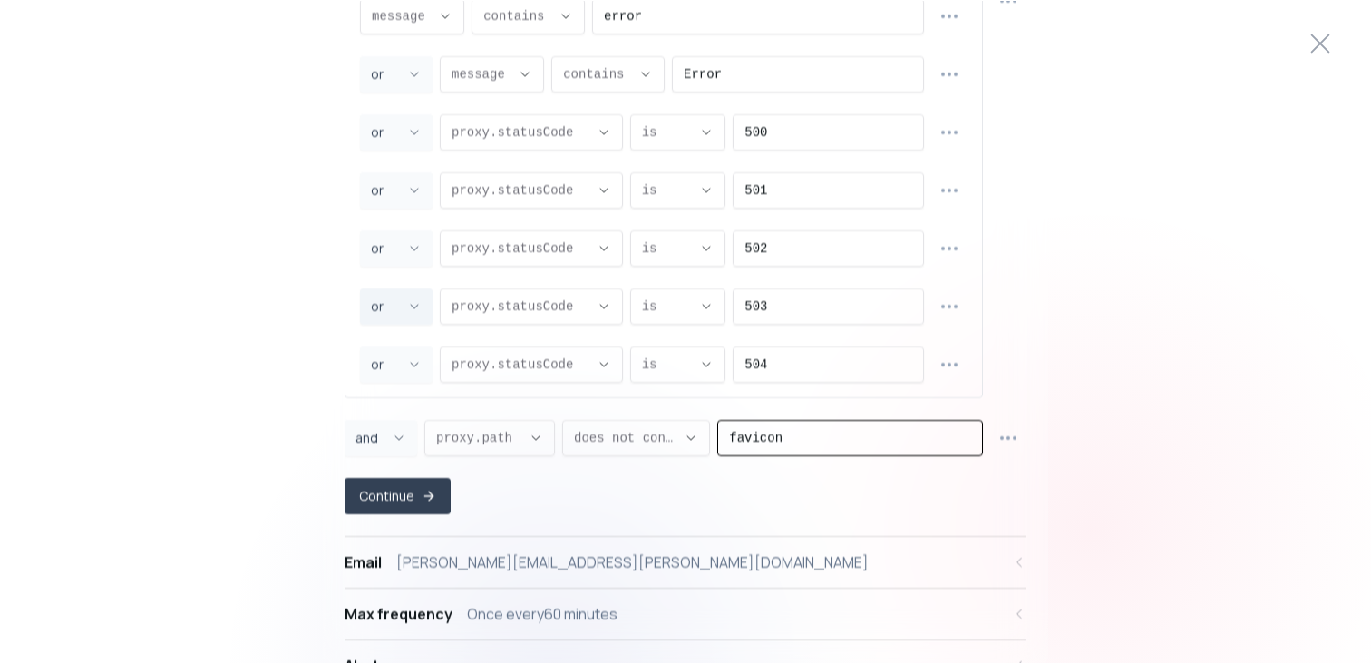
scroll to position [236, 0]
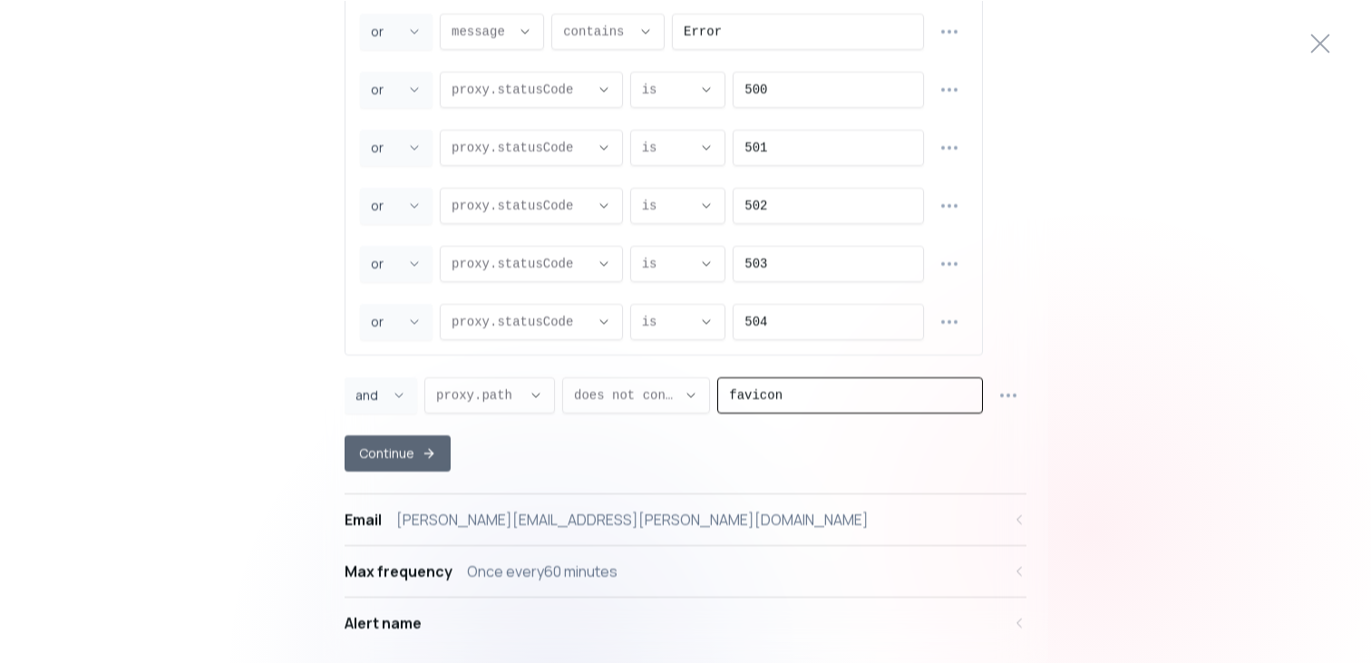
click at [422, 448] on icon "button" at bounding box center [429, 453] width 15 height 15
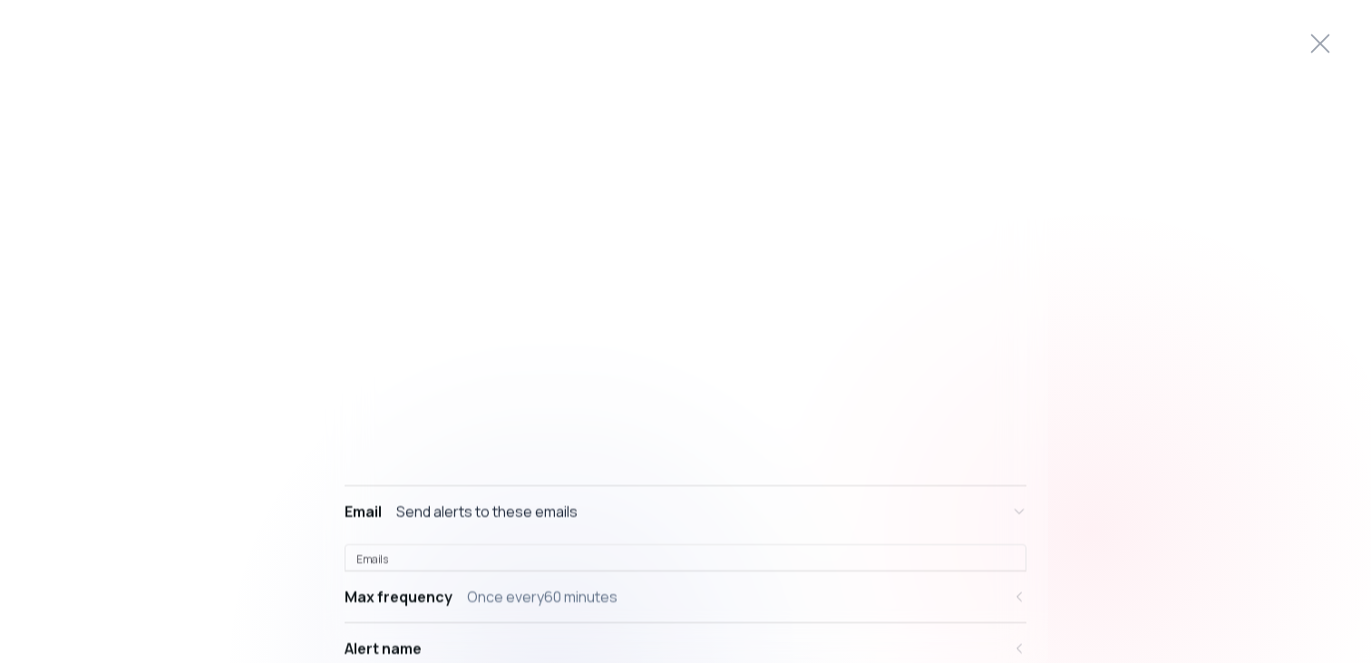
scroll to position [0, 0]
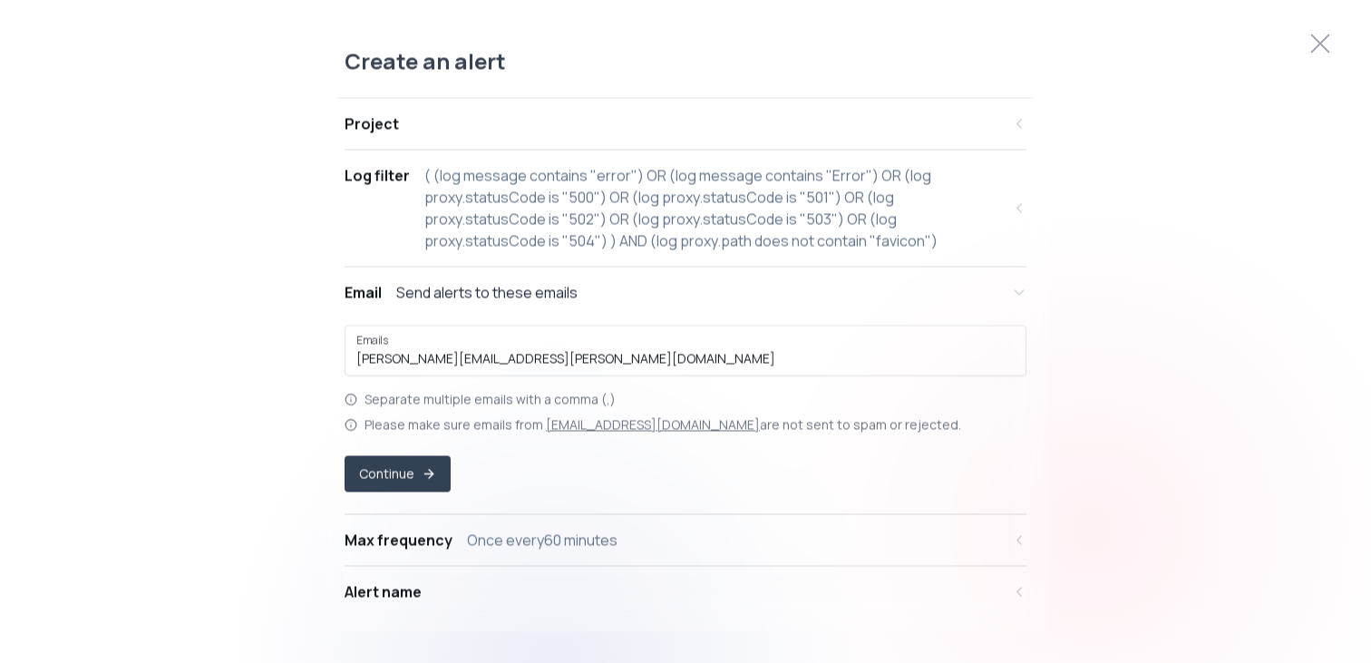
click at [430, 112] on button "Project" at bounding box center [686, 123] width 682 height 51
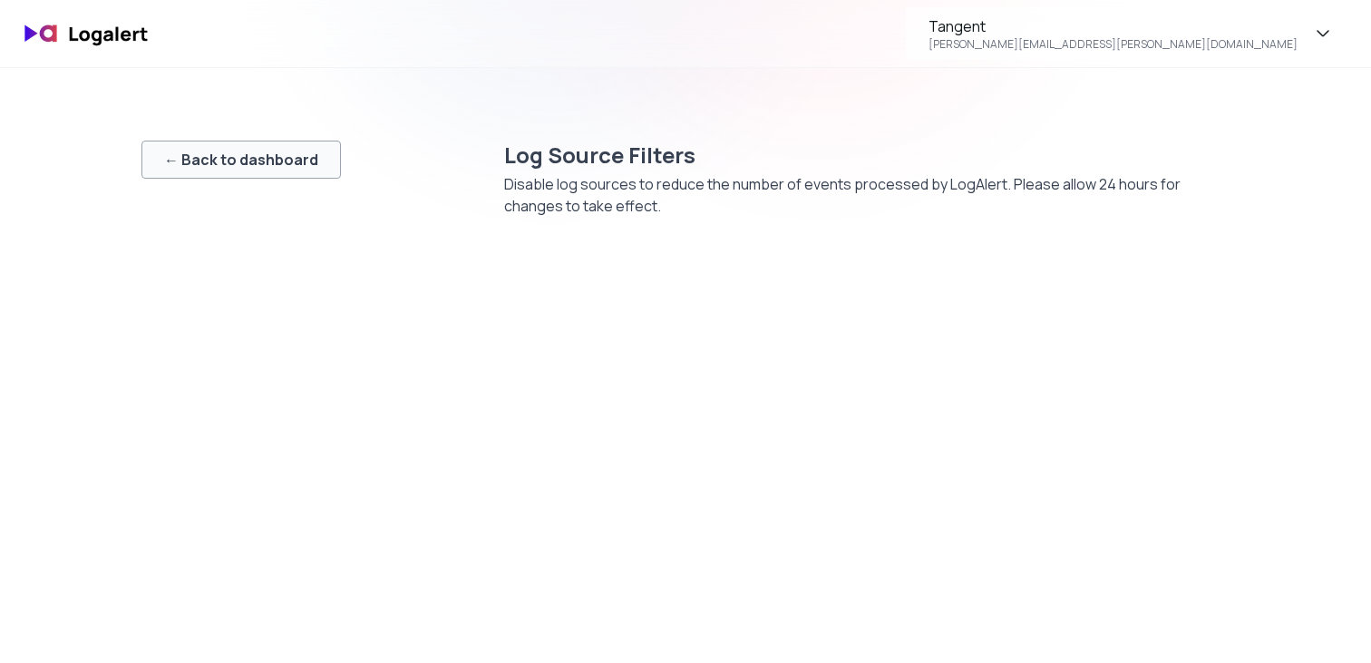
click at [317, 170] on button "← Back to dashboard" at bounding box center [241, 160] width 200 height 38
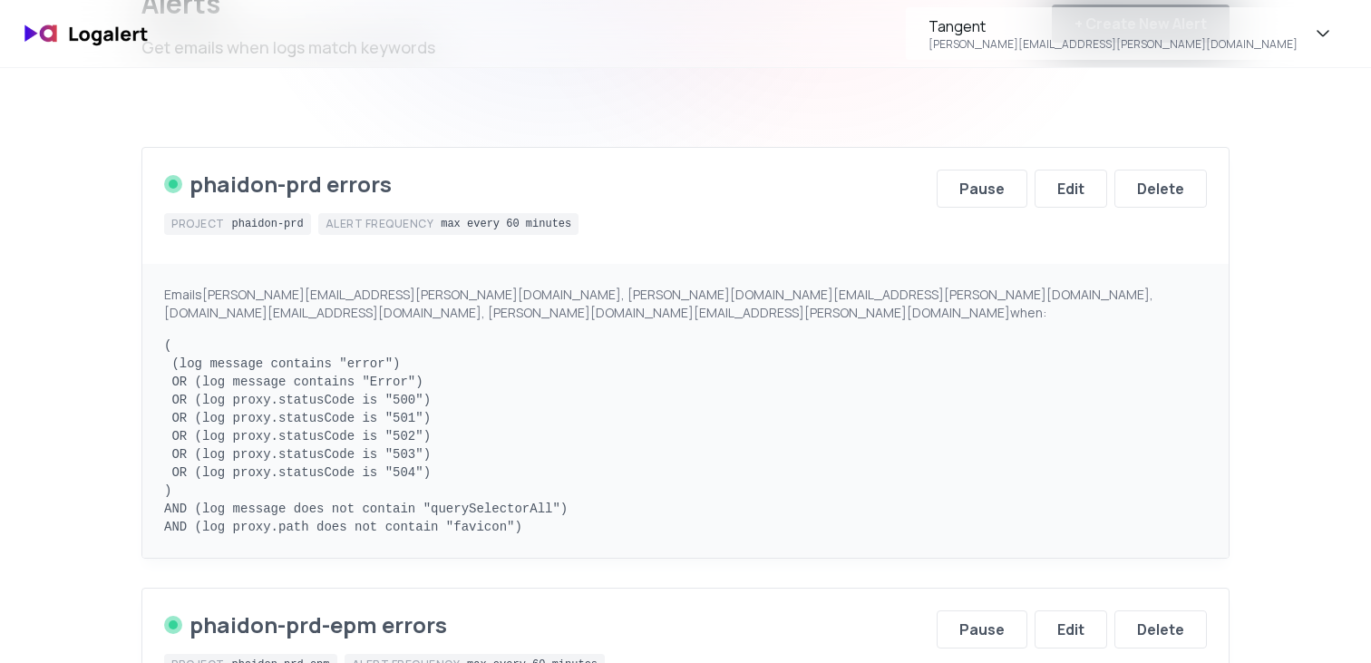
scroll to position [190, 0]
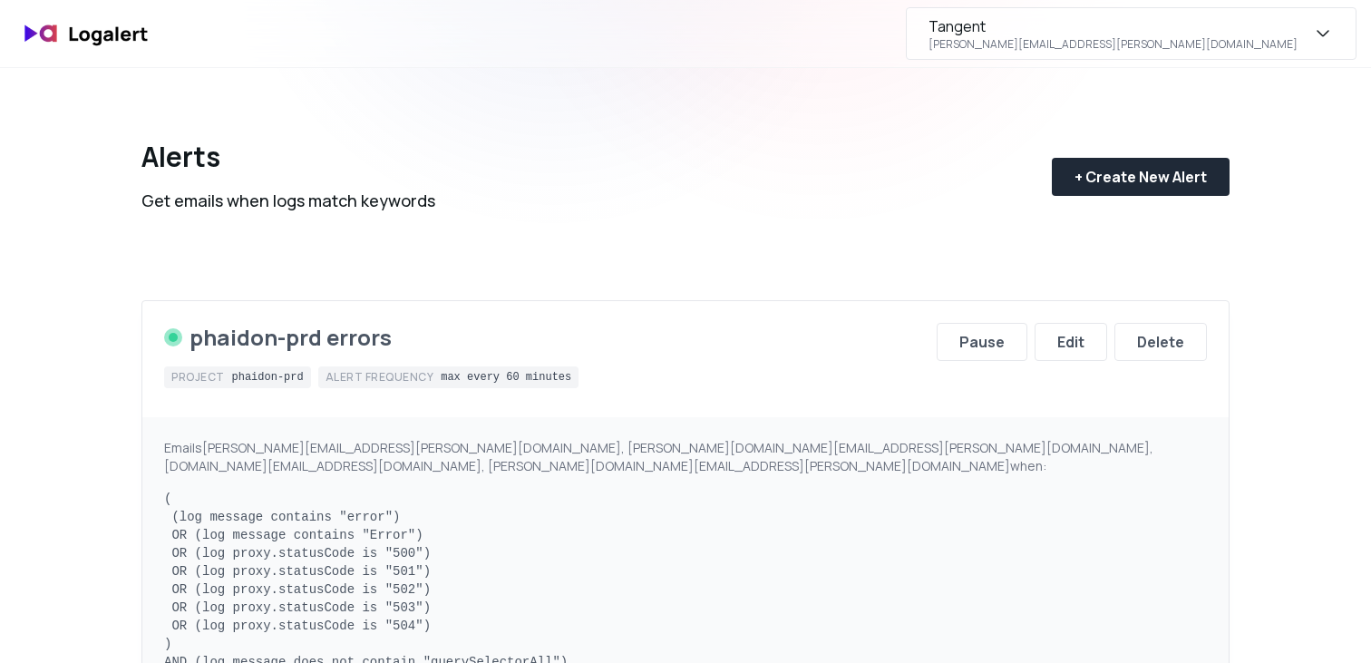
click at [1291, 34] on div "Tangent [PERSON_NAME][EMAIL_ADDRESS][PERSON_NAME][DOMAIN_NAME]" at bounding box center [1113, 33] width 369 height 36
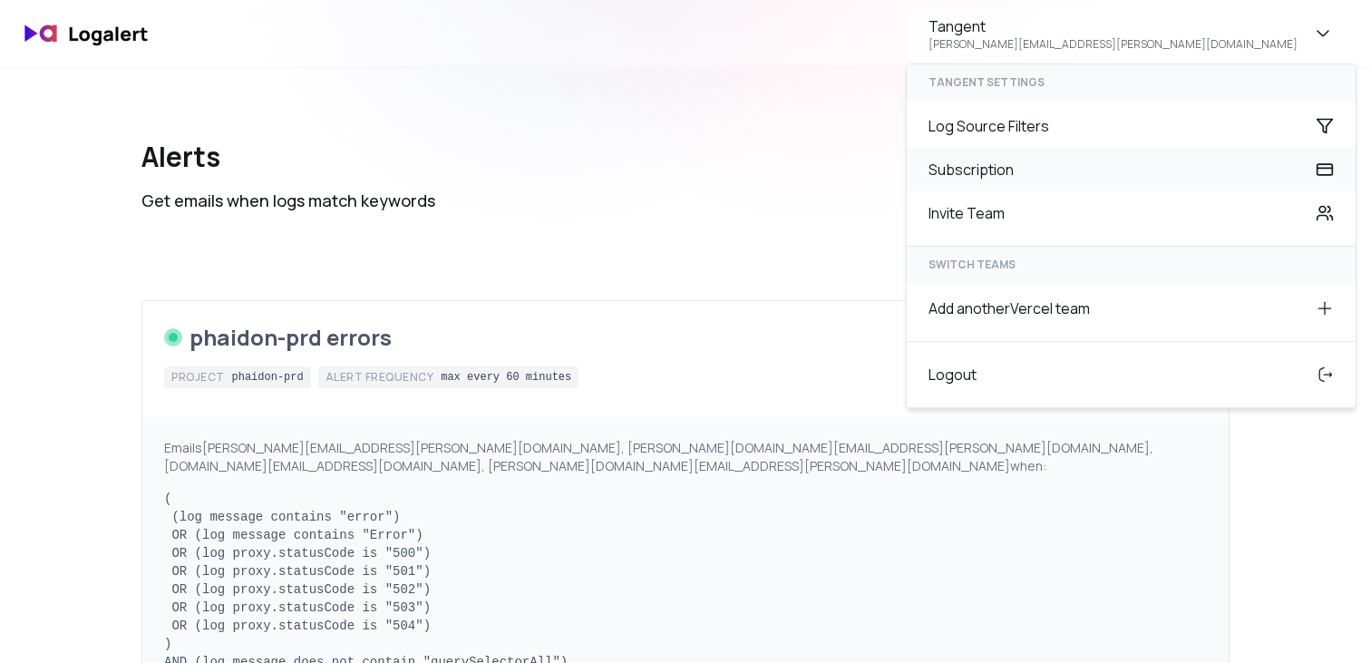
click at [1133, 169] on div "Subscription" at bounding box center [1131, 170] width 449 height 44
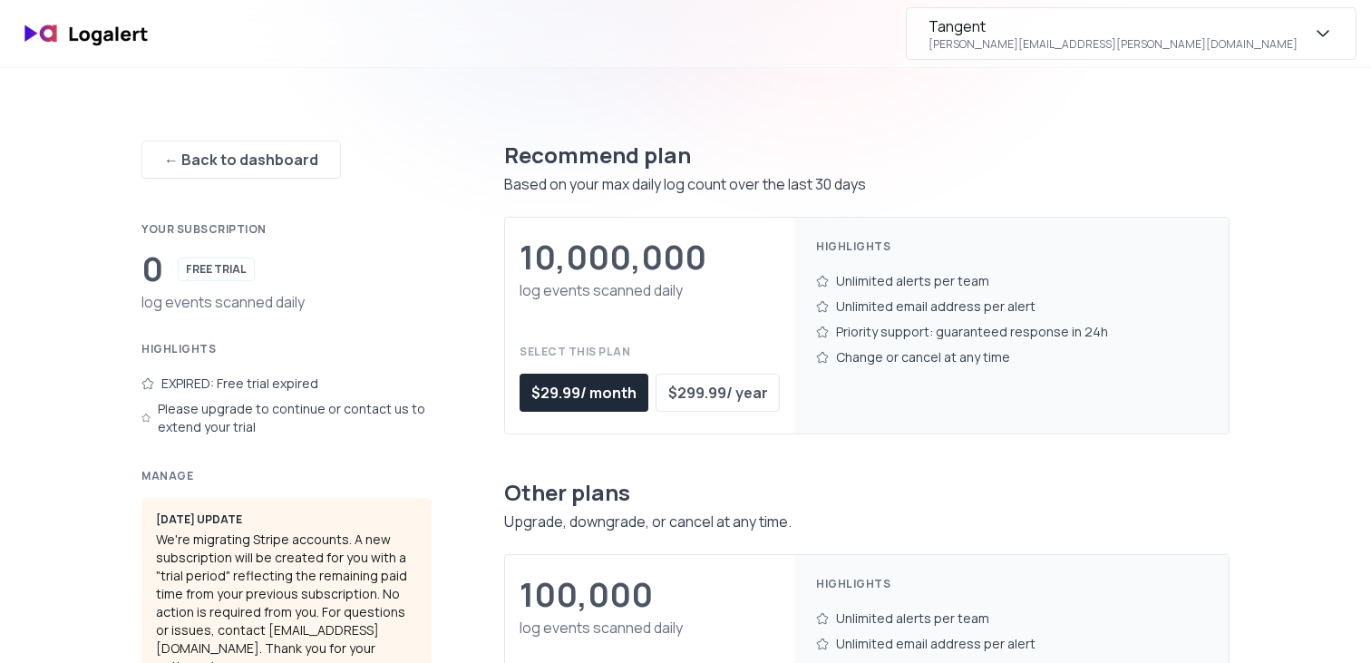
click at [1300, 15] on div "Tangent chris.king@tangent.co" at bounding box center [1131, 33] width 451 height 53
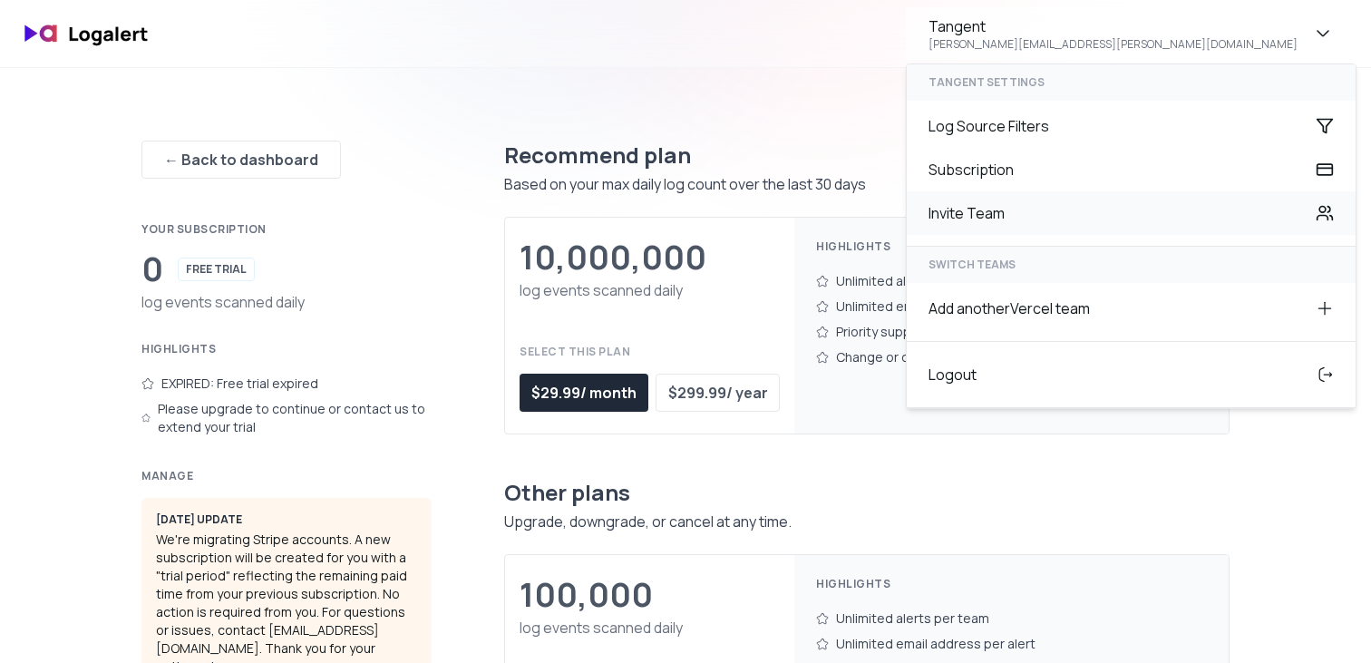
click at [1186, 212] on div "Invite Team" at bounding box center [1131, 213] width 449 height 44
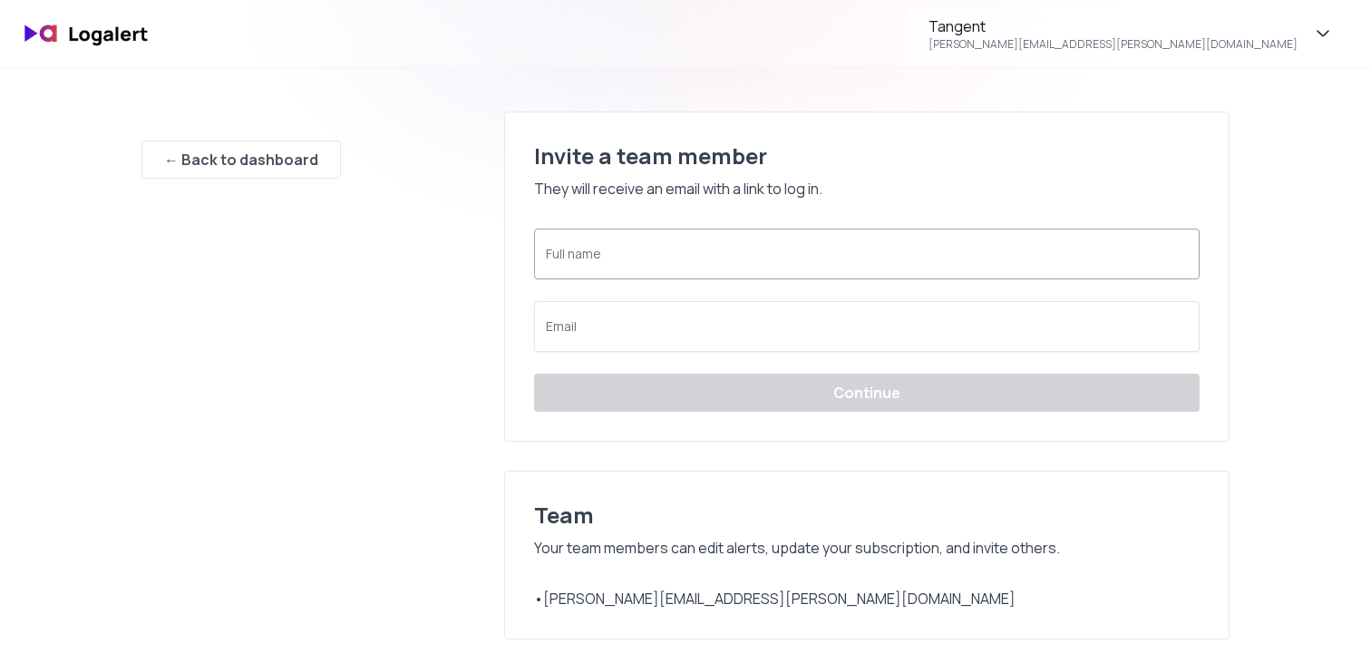
click at [683, 257] on input "Full name" at bounding box center [867, 262] width 642 height 18
type input "Simon"
click at [646, 326] on input "Email" at bounding box center [867, 335] width 642 height 18
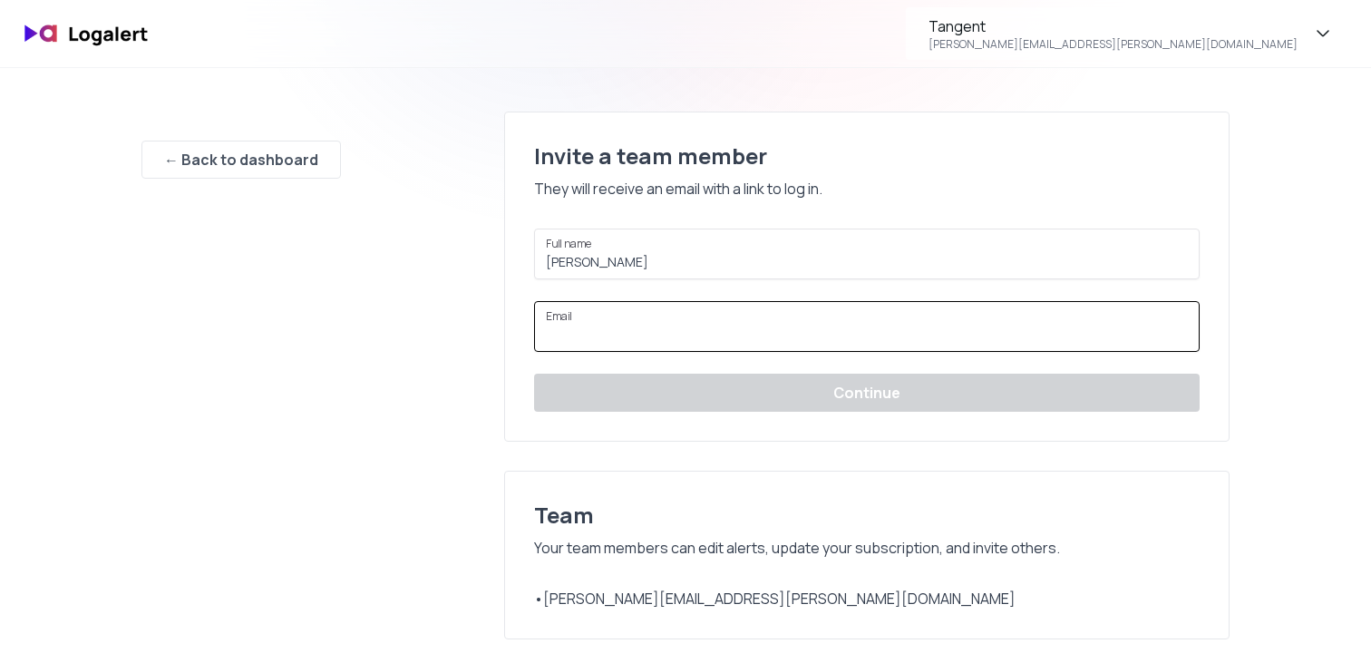
paste input "simon.piguillem@phaidoninternational.com"
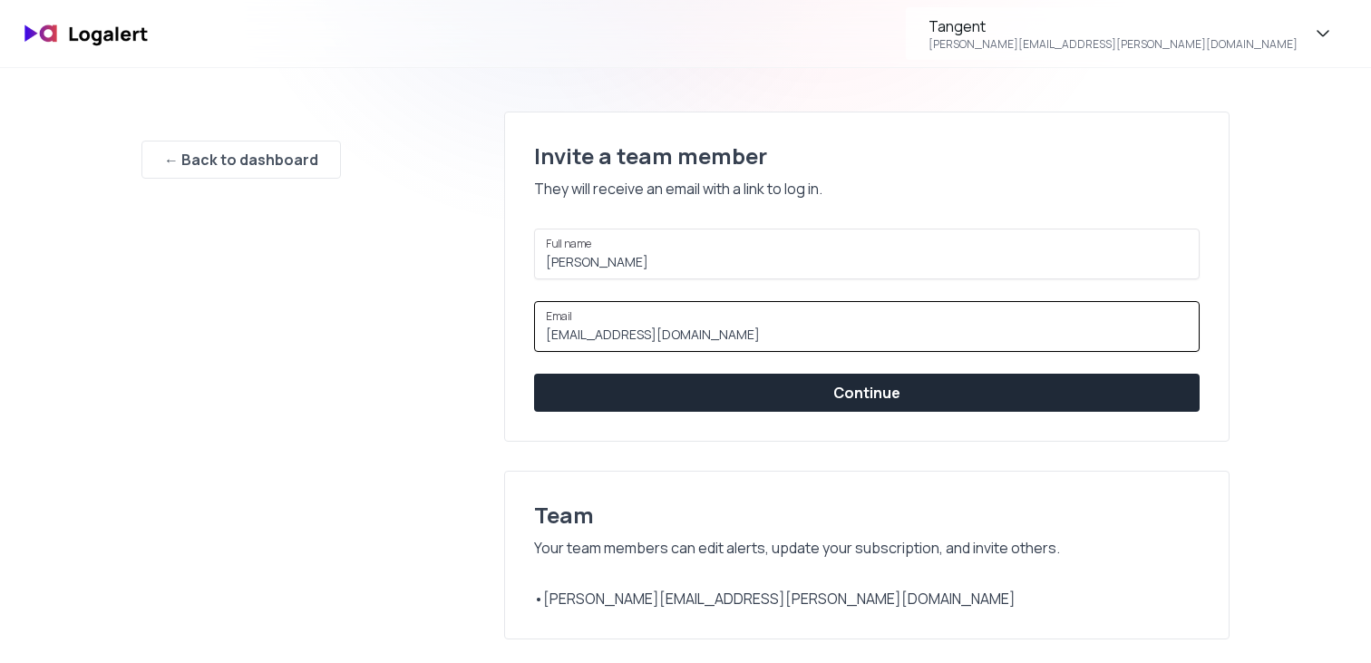
click at [625, 335] on input "simon.piguillem@phaidoninternational.com" at bounding box center [867, 335] width 642 height 18
type input "simon.piguillem@phaidoninternational.com"
click at [645, 255] on input "Simon" at bounding box center [867, 262] width 642 height 18
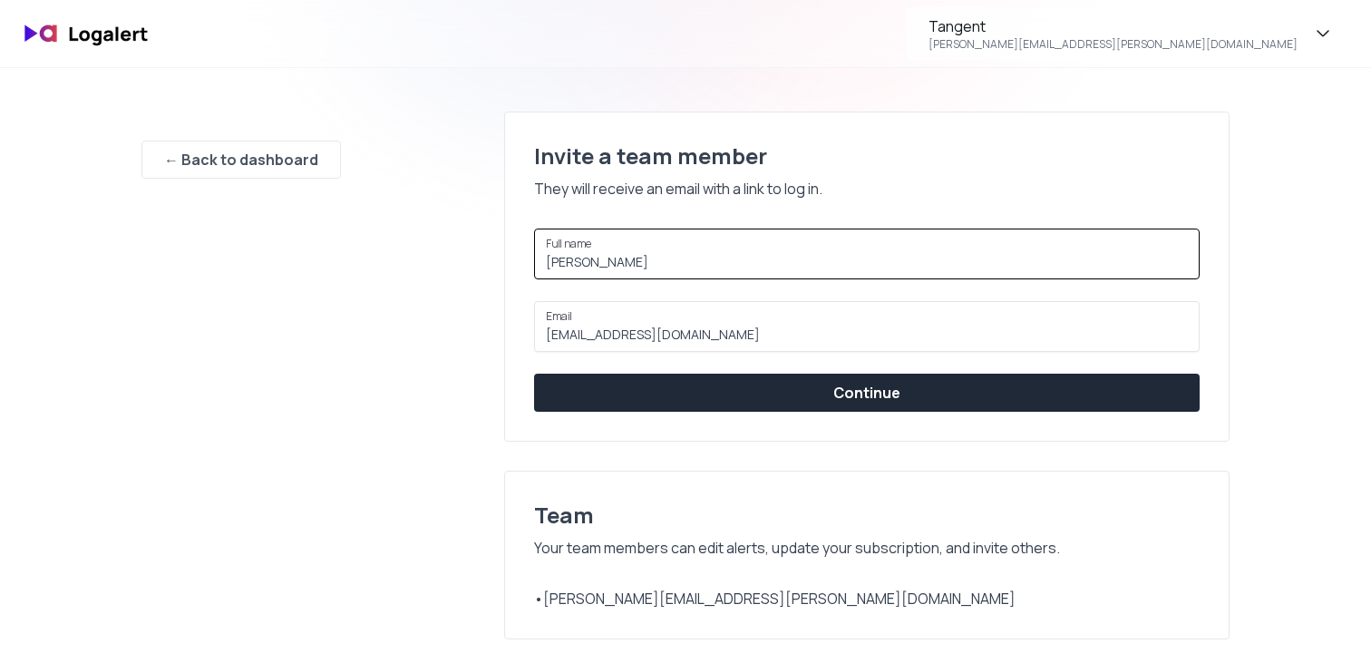
paste input "piguillem"
click at [585, 262] on input "Simon piguillem" at bounding box center [867, 262] width 642 height 18
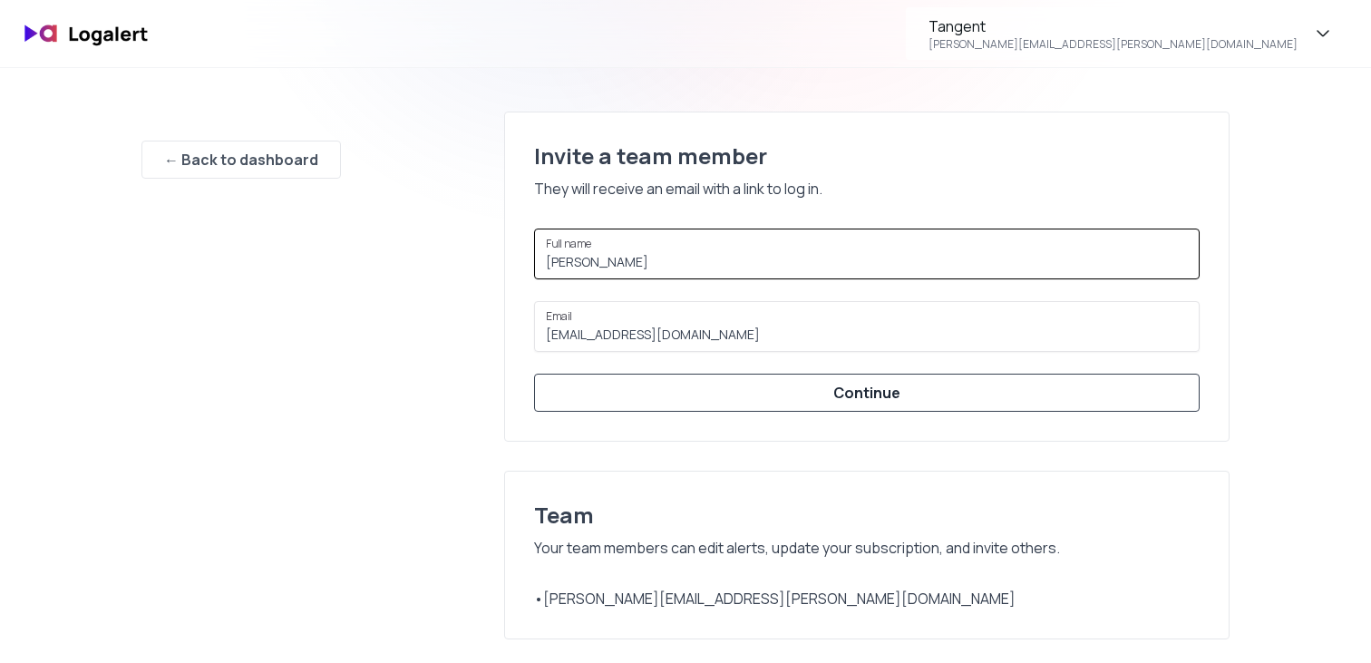
type input "Simon Piguillem"
click at [751, 386] on button "Continue" at bounding box center [867, 393] width 666 height 38
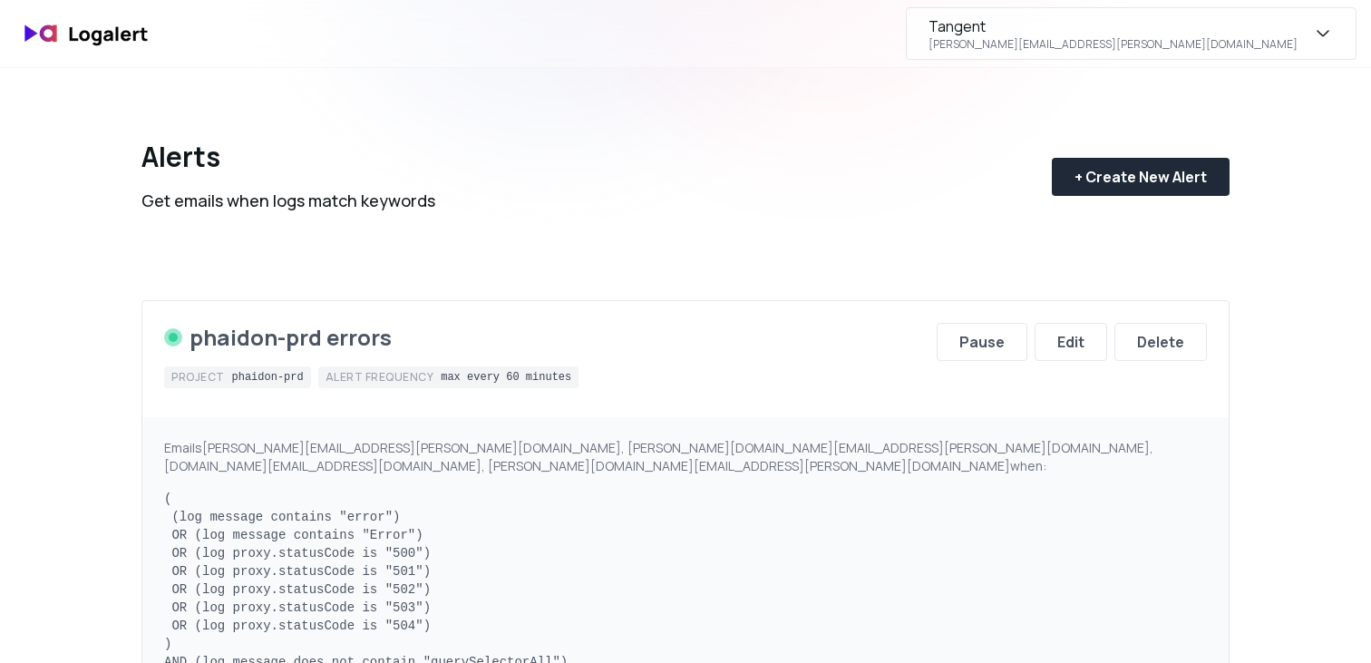
click at [1297, 20] on div "Tangent [PERSON_NAME][EMAIL_ADDRESS][PERSON_NAME][DOMAIN_NAME]" at bounding box center [1113, 33] width 369 height 36
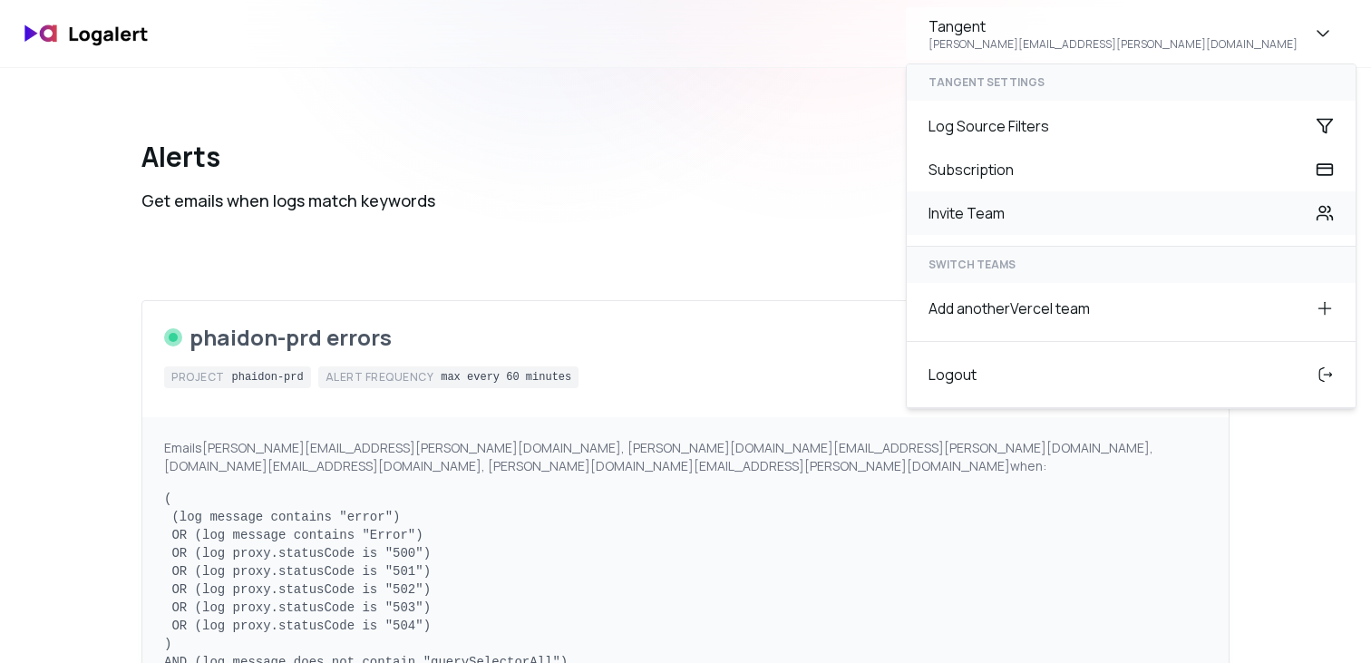
click at [1198, 219] on div "Invite Team" at bounding box center [1131, 213] width 449 height 44
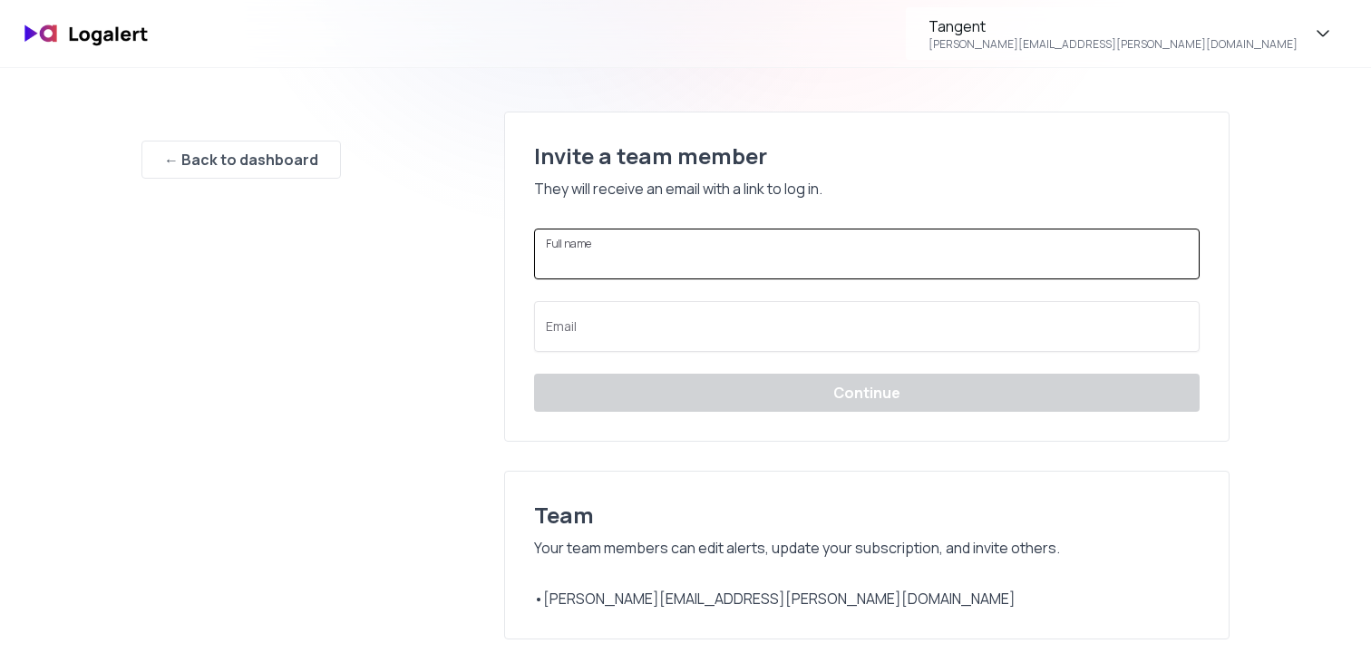
click at [694, 264] on input "Full name" at bounding box center [867, 262] width 642 height 18
click at [639, 330] on input "Email" at bounding box center [867, 335] width 642 height 18
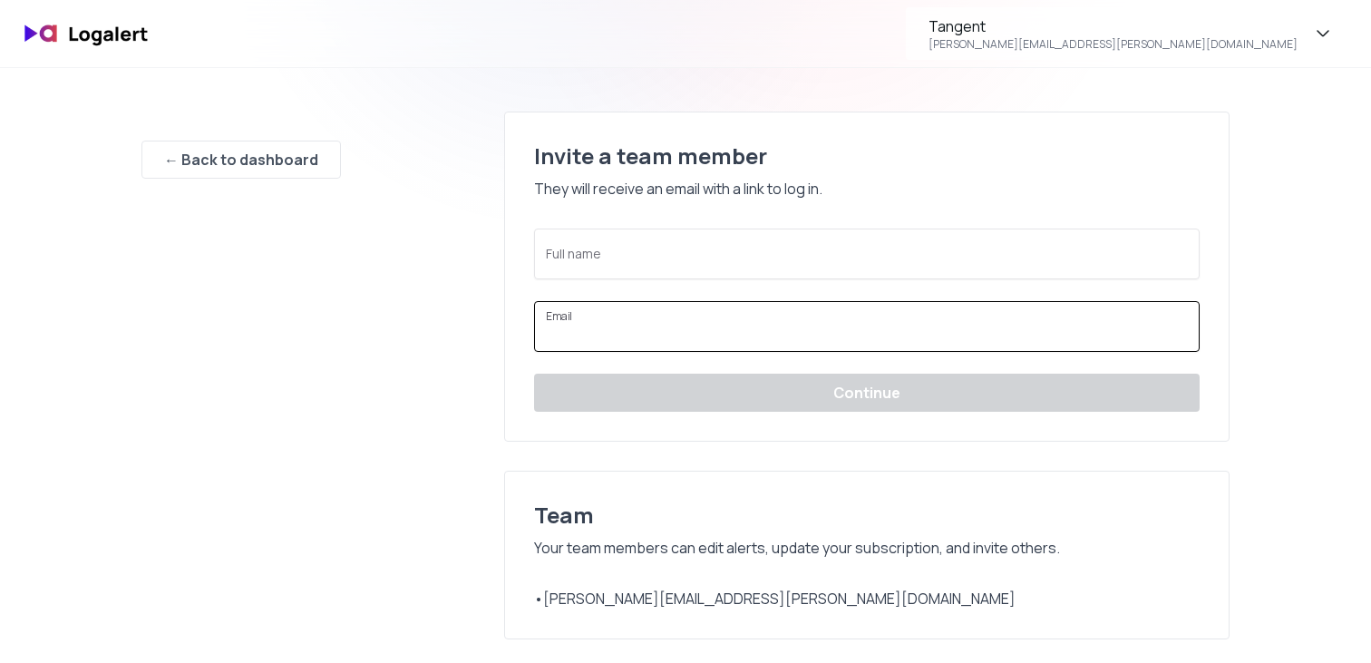
paste input "piguillem"
type input "piguillem"
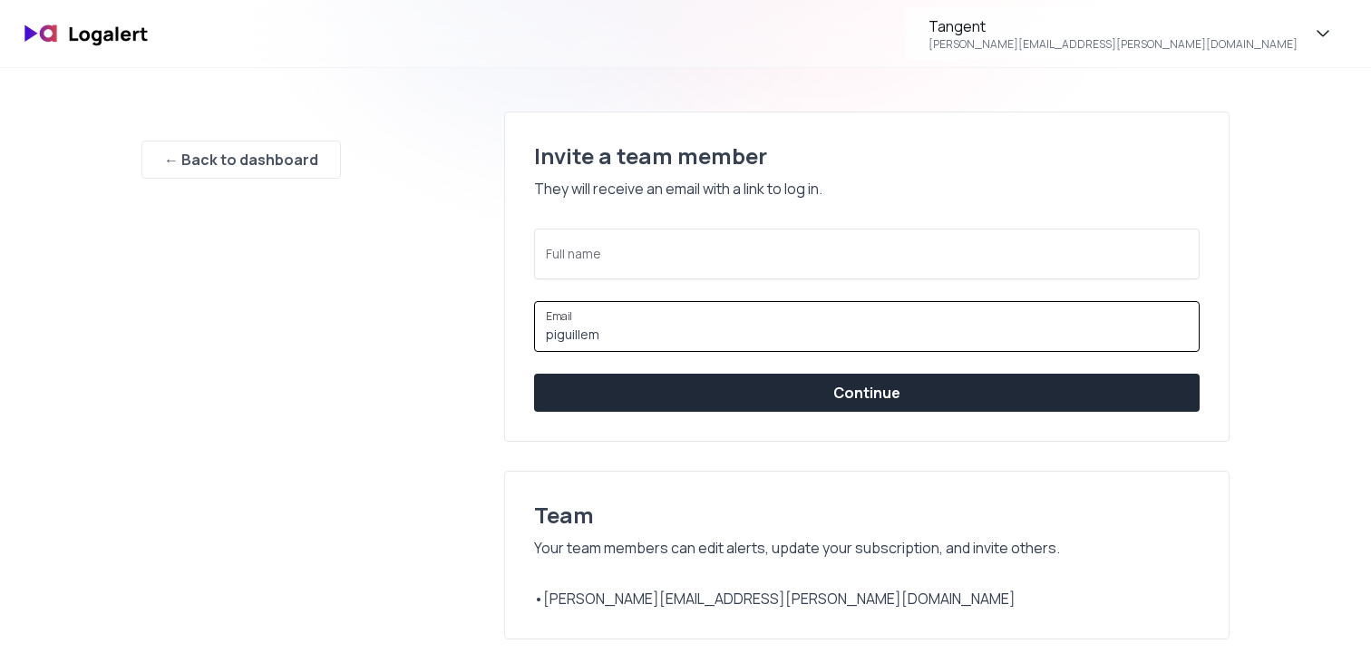
drag, startPoint x: 679, startPoint y: 329, endPoint x: 480, endPoint y: 329, distance: 199.5
click at [480, 329] on div "← Back to dashboard Invite a team member They will receive an email with a link…" at bounding box center [685, 375] width 1088 height 615
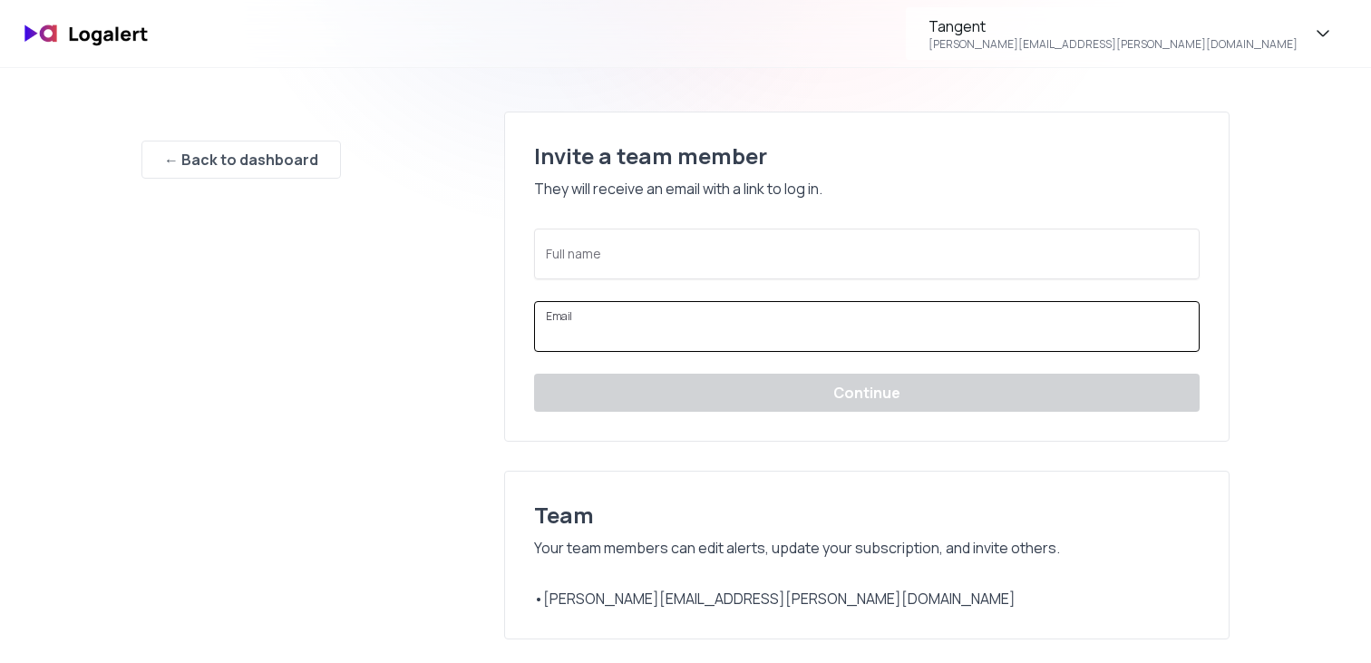
paste input "simon.piguillem@phaidoninternational.com"
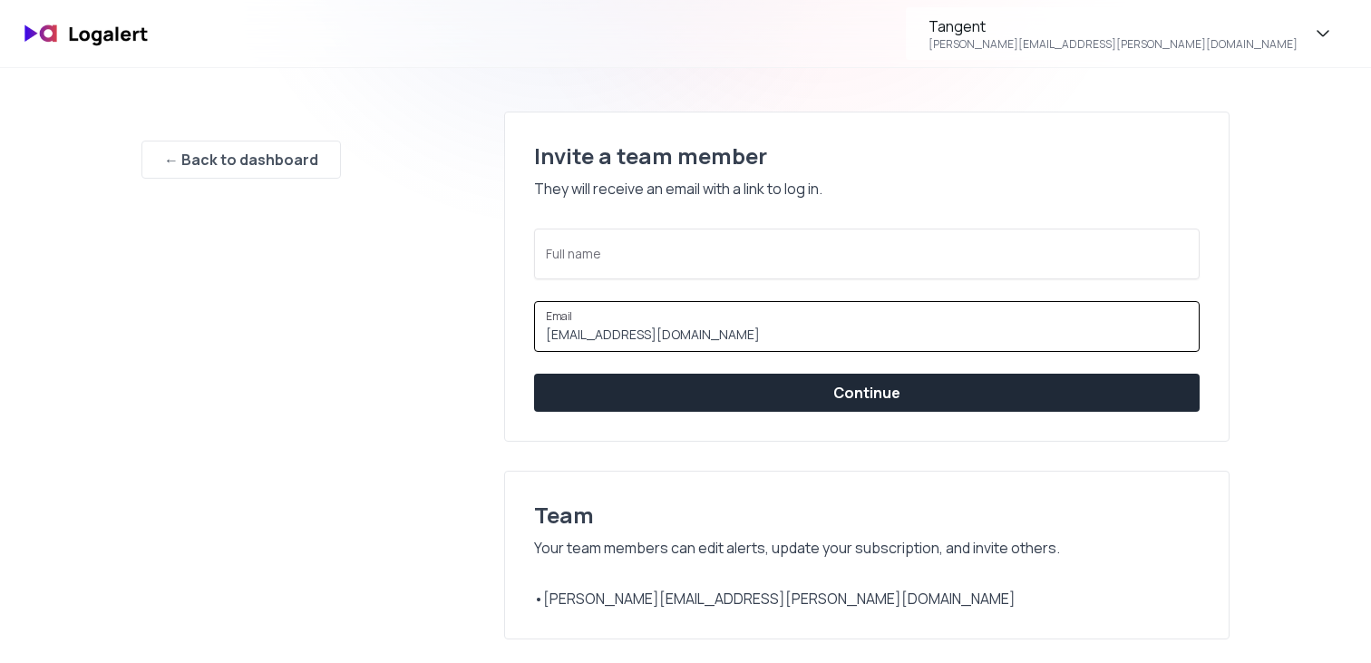
click at [567, 327] on input "simon.piguillem@phaidoninternational.com" at bounding box center [867, 335] width 642 height 18
type input "simon.piguillem@phaidoninternational.com"
click at [595, 262] on input "Full name" at bounding box center [867, 262] width 642 height 18
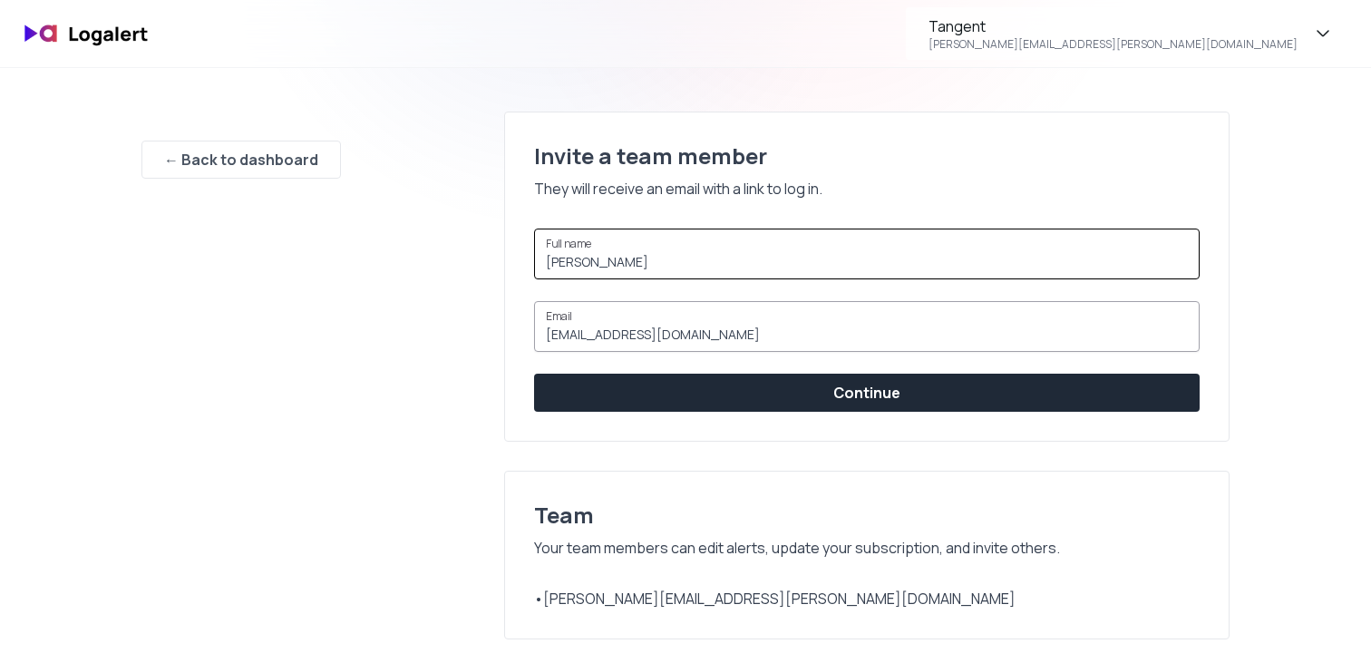
click at [625, 338] on input "simon.piguillem@phaidoninternational.com" at bounding box center [867, 335] width 642 height 18
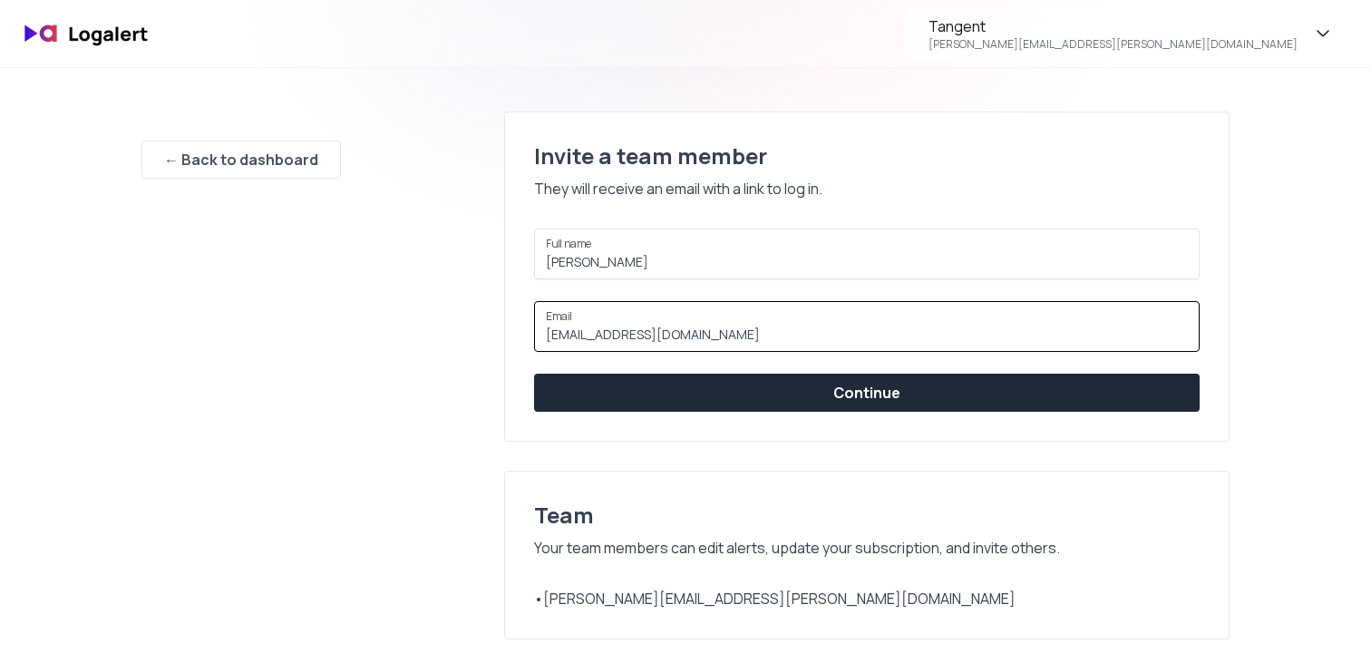
click at [625, 338] on input "simon.piguillem@phaidoninternational.com" at bounding box center [867, 335] width 642 height 18
click at [693, 263] on input "Simon" at bounding box center [867, 262] width 642 height 18
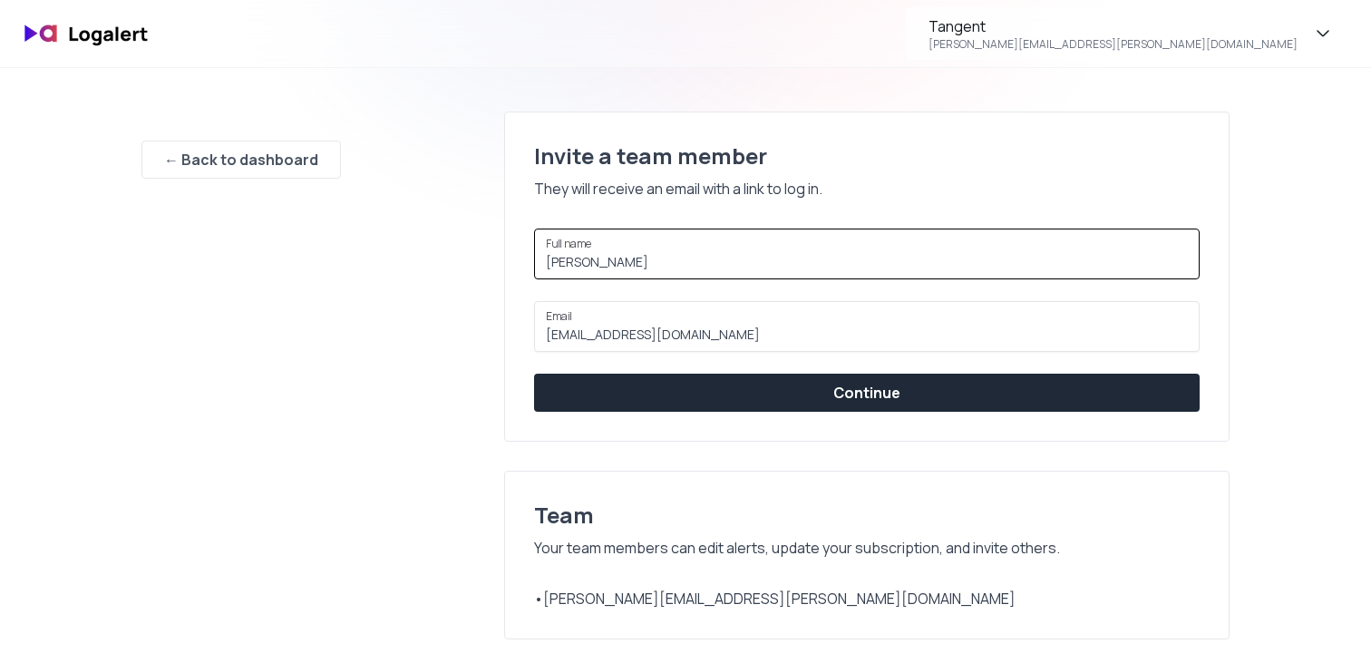
paste input "piguillem"
click at [595, 259] on input "Simon Ppiguillem" at bounding box center [867, 262] width 642 height 18
type input "Simon Piguillem"
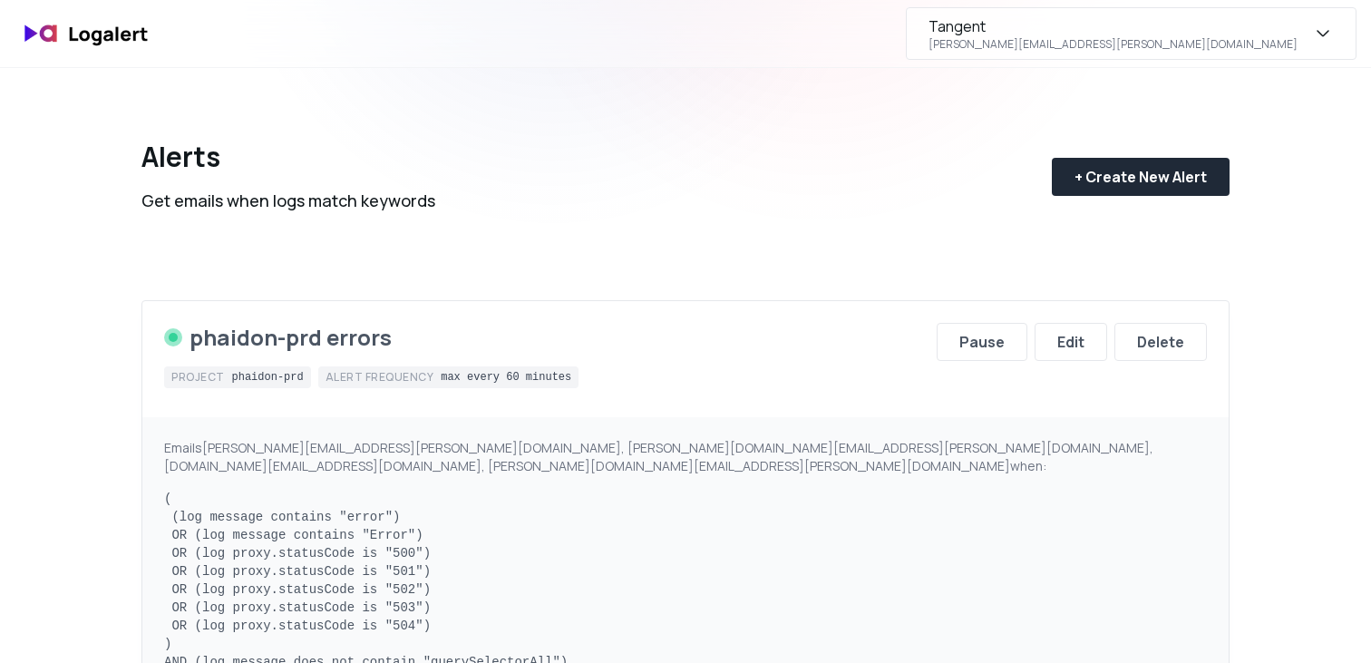
click at [1317, 47] on div "Tangent [PERSON_NAME][EMAIL_ADDRESS][PERSON_NAME][DOMAIN_NAME]" at bounding box center [1131, 33] width 451 height 53
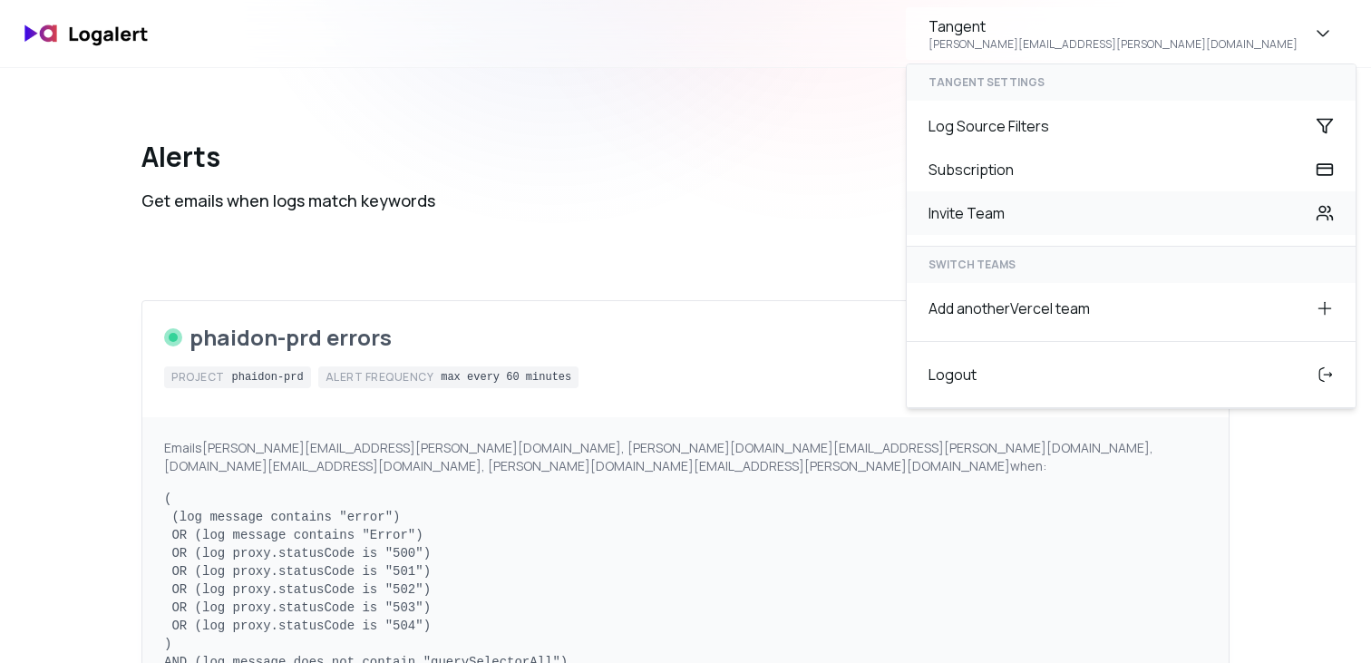
click at [1175, 212] on div "Invite Team" at bounding box center [1131, 213] width 449 height 44
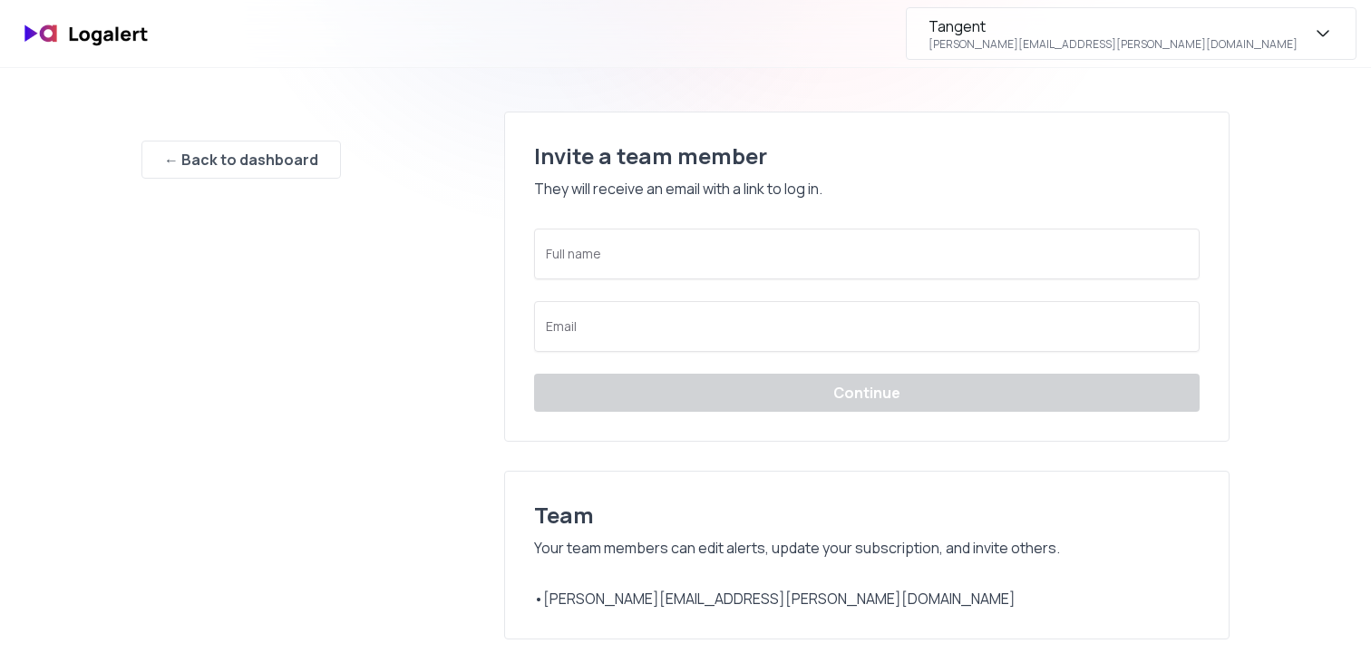
click at [1282, 15] on div "Tangent [PERSON_NAME][EMAIL_ADDRESS][PERSON_NAME][DOMAIN_NAME]" at bounding box center [1113, 33] width 369 height 36
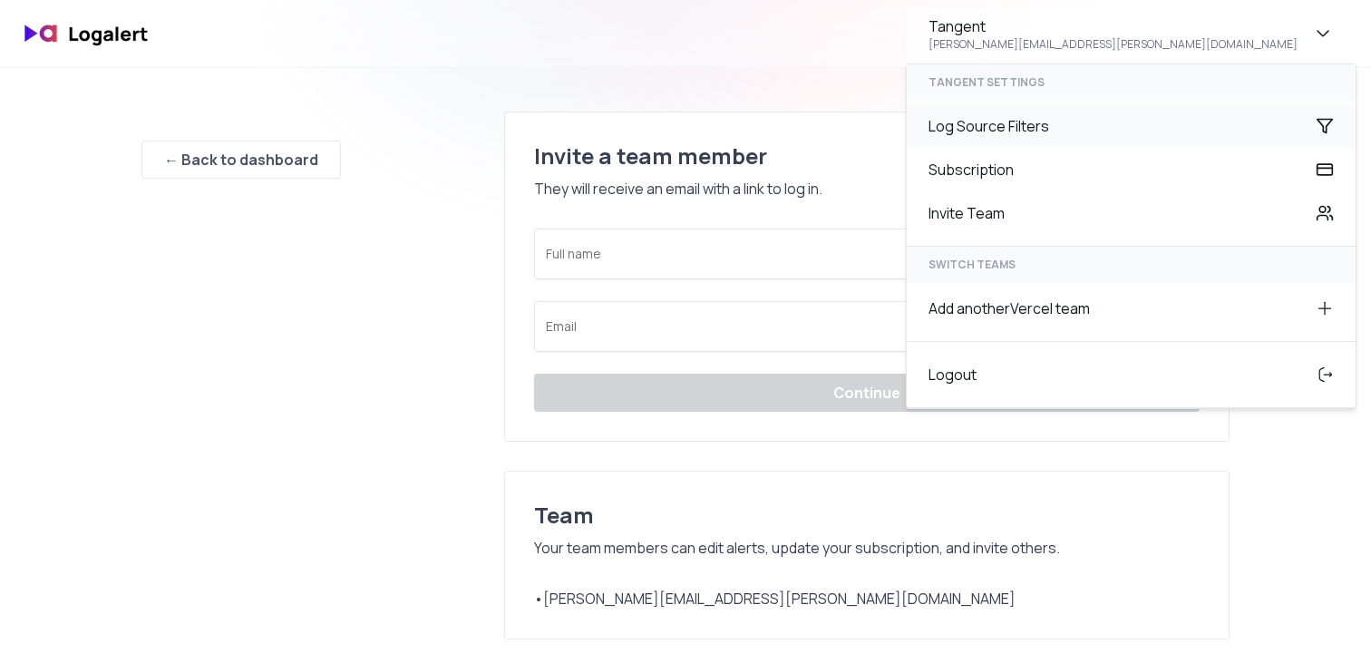
click at [1195, 122] on div "Log Source Filters" at bounding box center [1131, 126] width 449 height 44
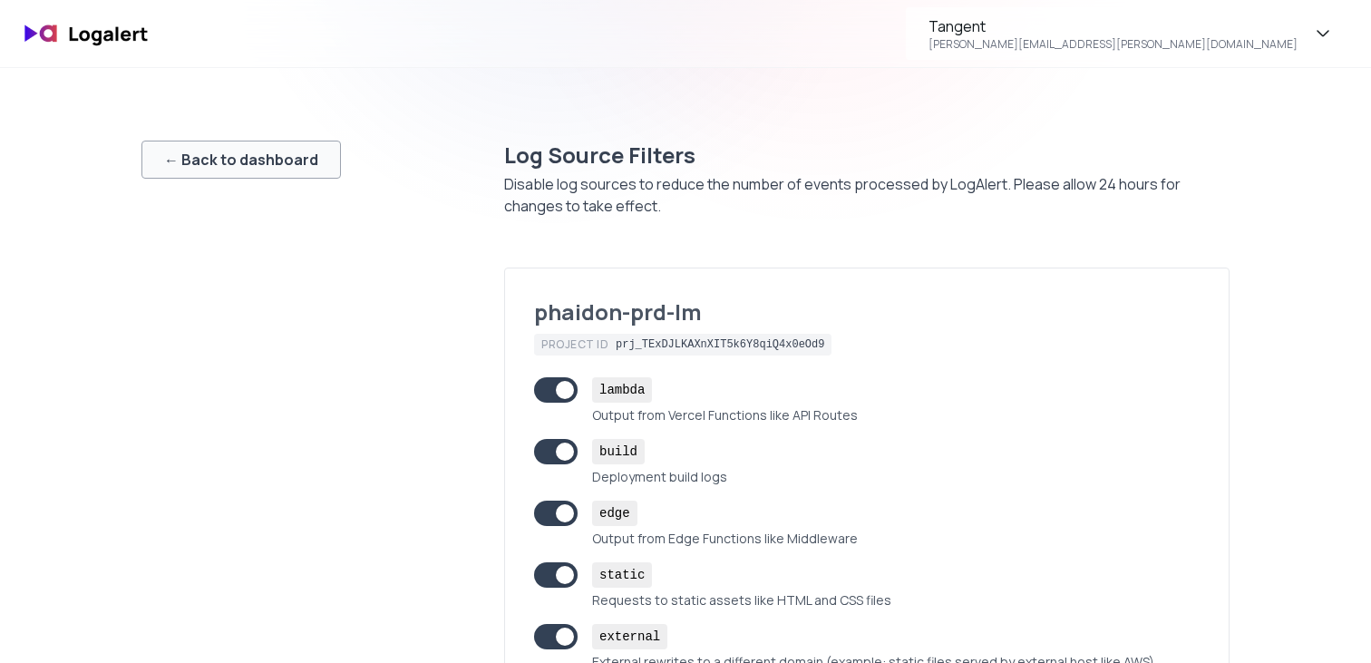
click at [263, 164] on div "← Back to dashboard" at bounding box center [241, 160] width 154 height 22
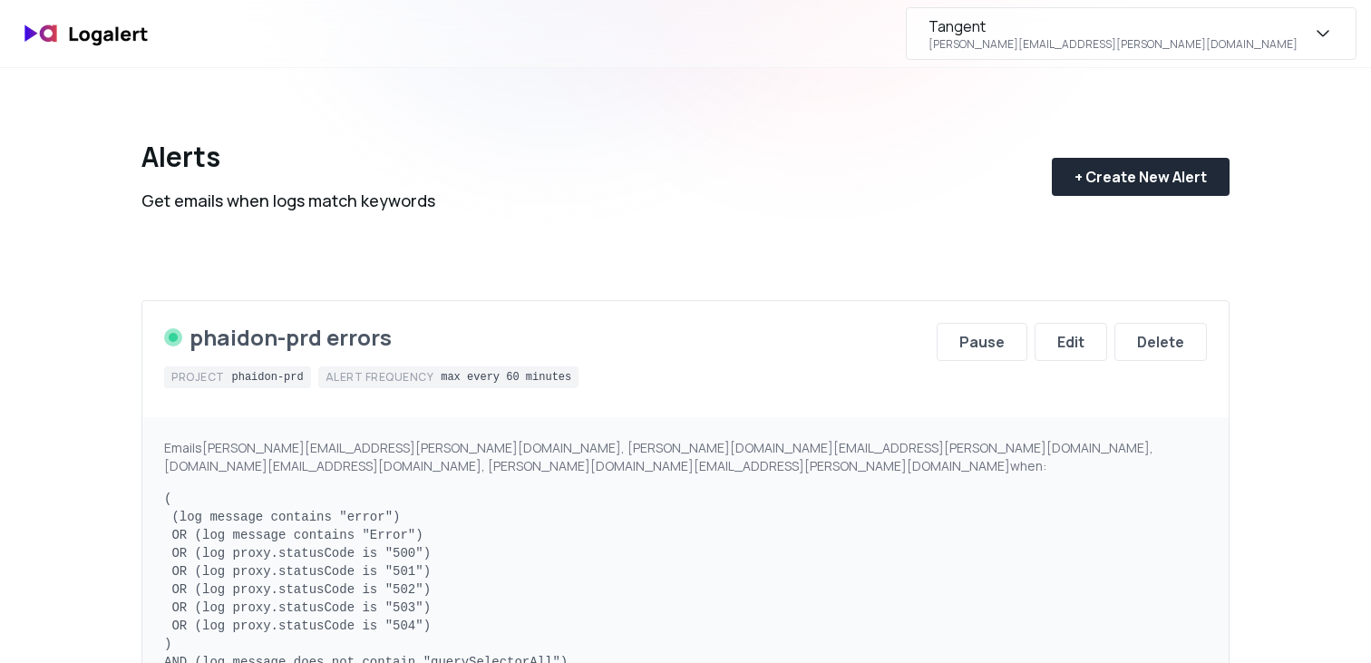
click at [1235, 50] on div "[PERSON_NAME][EMAIL_ADDRESS][PERSON_NAME][DOMAIN_NAME]" at bounding box center [1113, 44] width 369 height 15
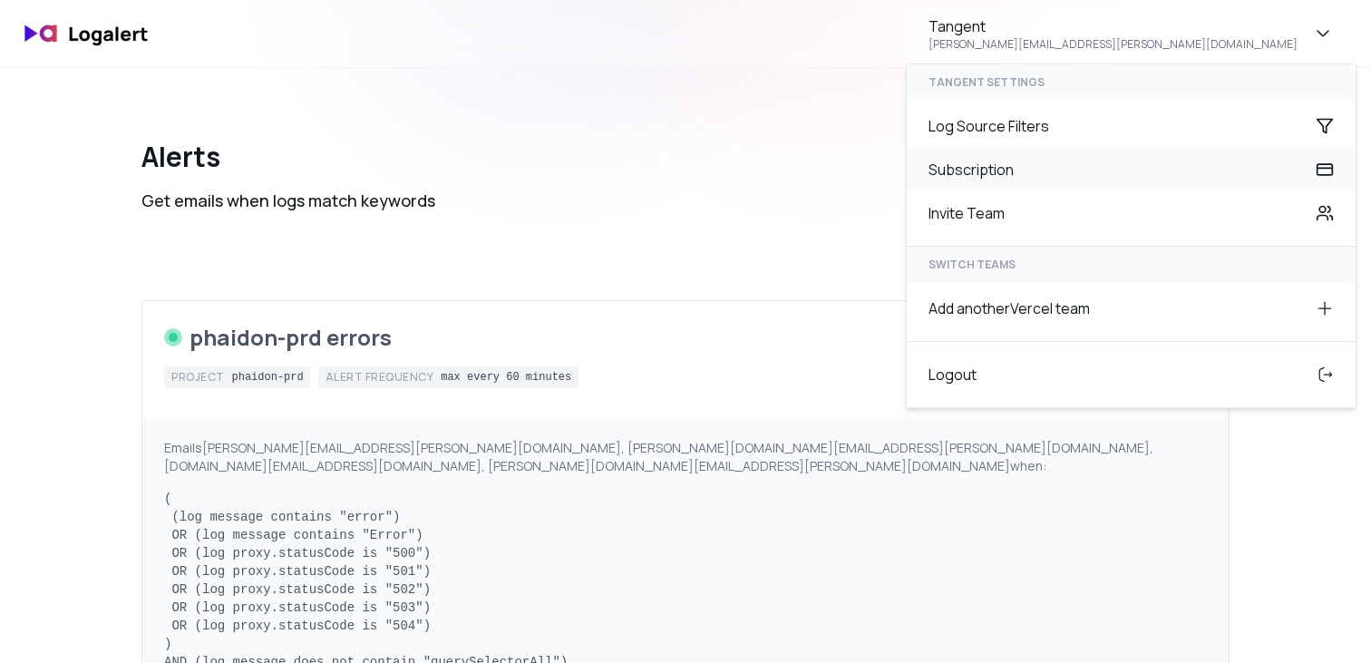
click at [1180, 169] on div "Subscription" at bounding box center [1131, 170] width 449 height 44
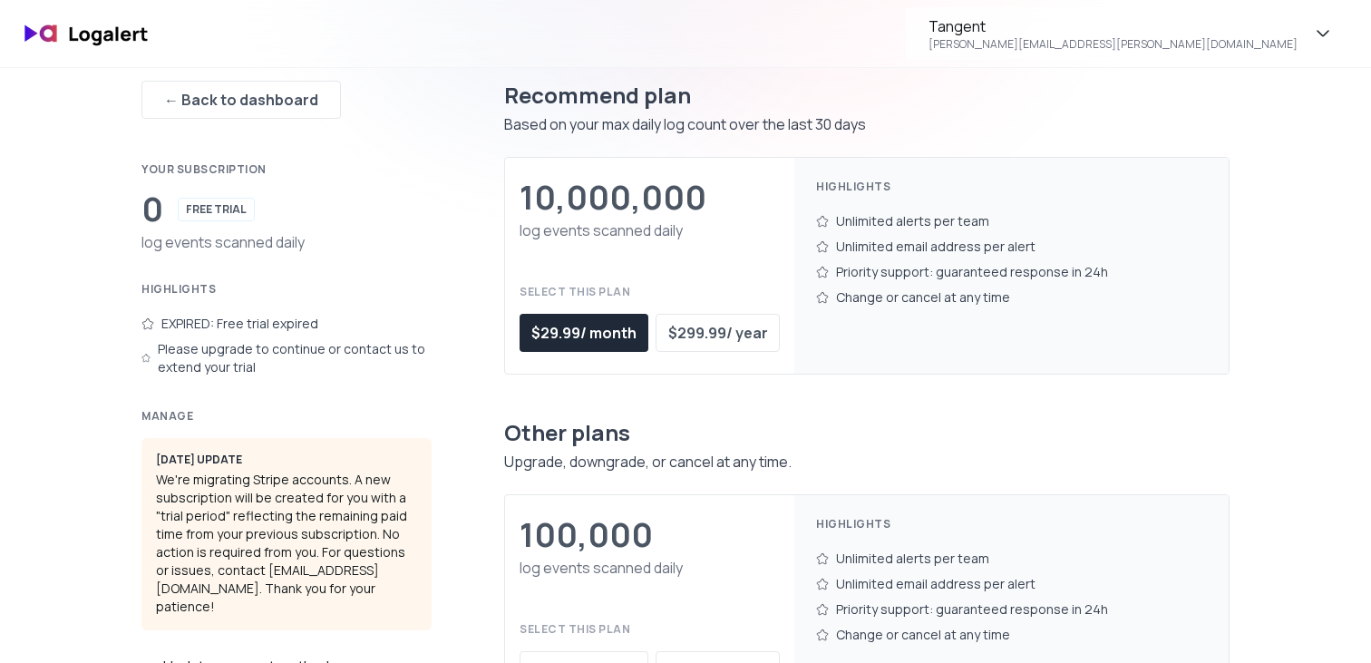
scroll to position [9, 0]
